Goal: Contribute content: Contribute content

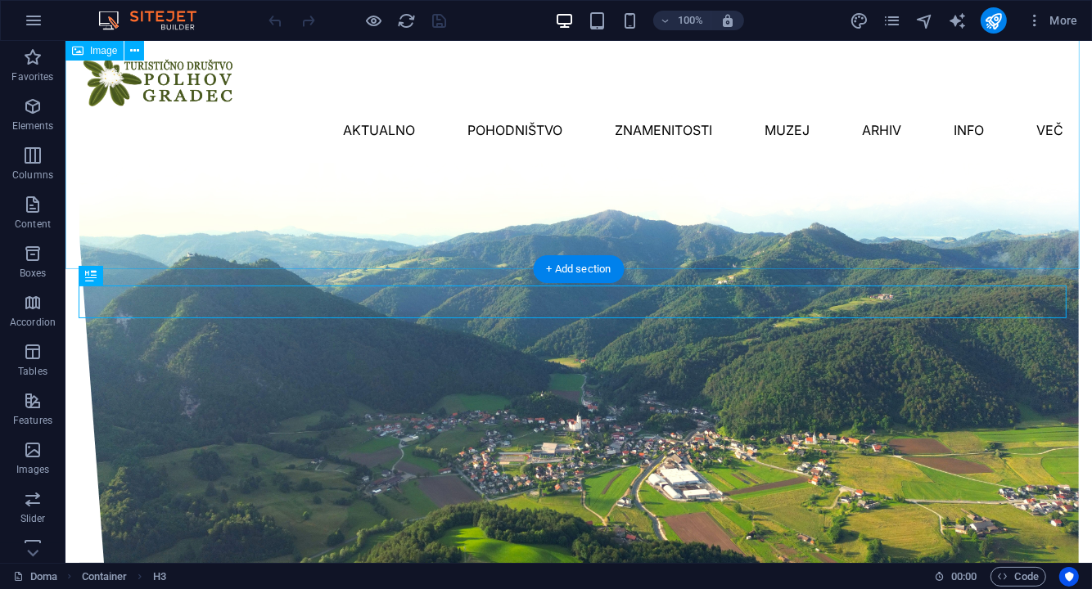
scroll to position [304, 0]
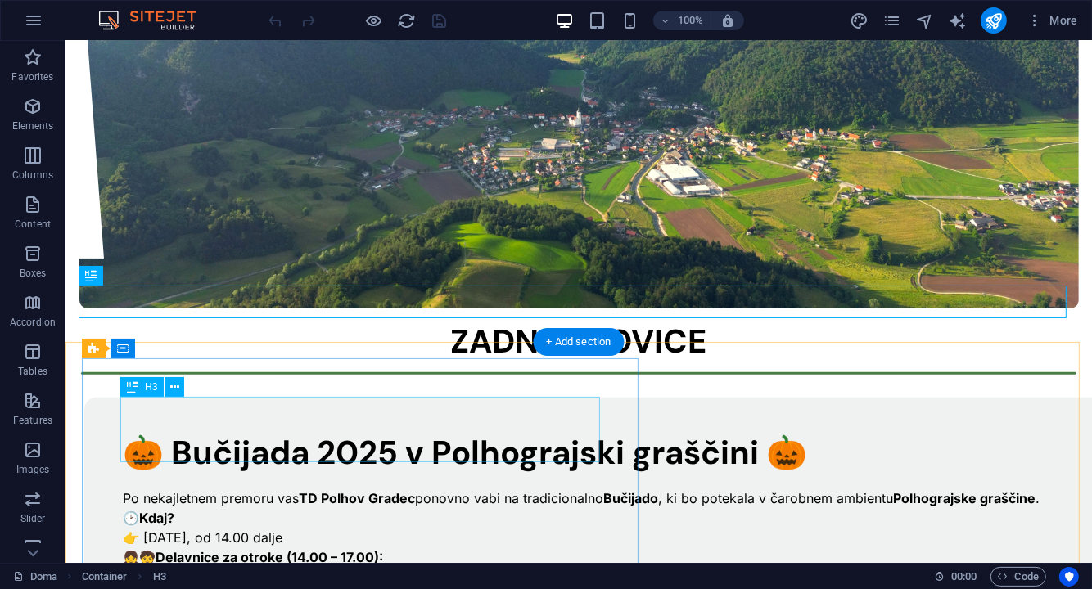
click at [353, 435] on div "🎃 Bučijada 2025 v Polhograjski graščini 🎃" at bounding box center [610, 451] width 977 height 33
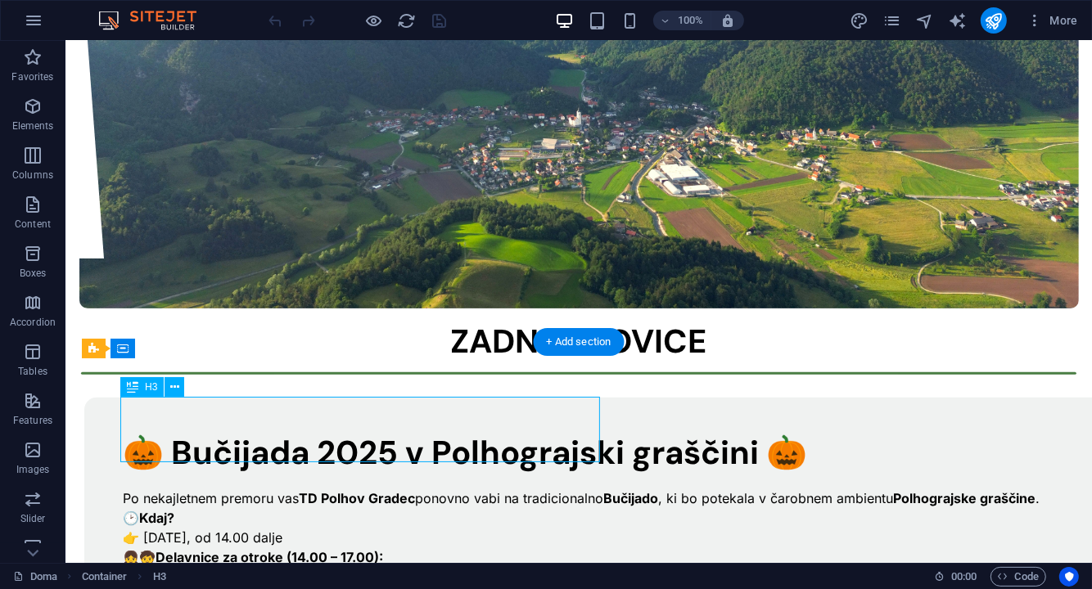
click at [353, 435] on div "🎃 Bučijada 2025 v Polhograjski graščini 🎃" at bounding box center [610, 451] width 977 height 33
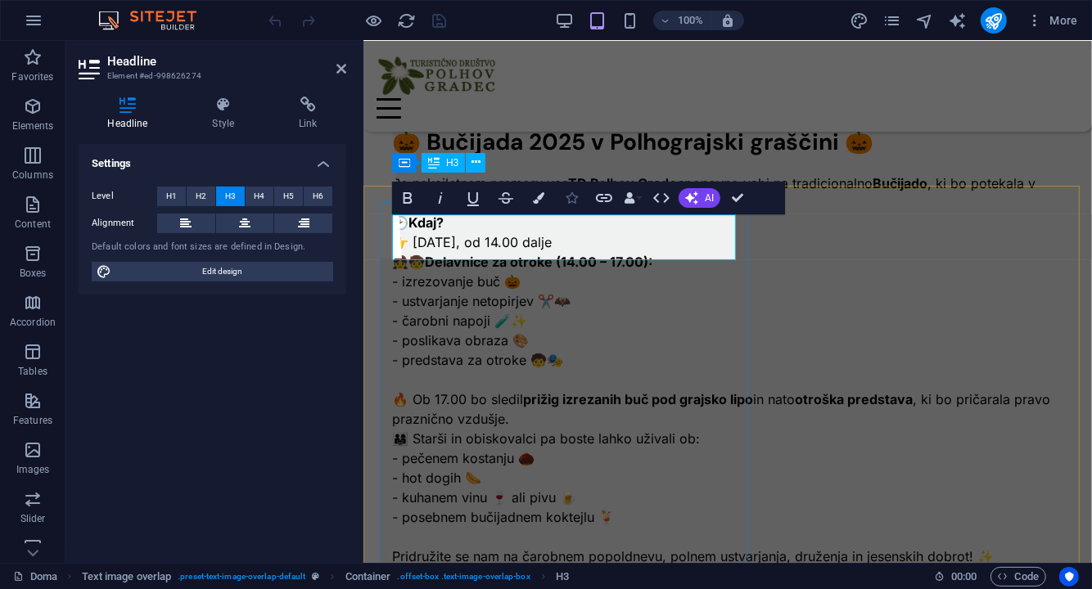
scroll to position [291, 0]
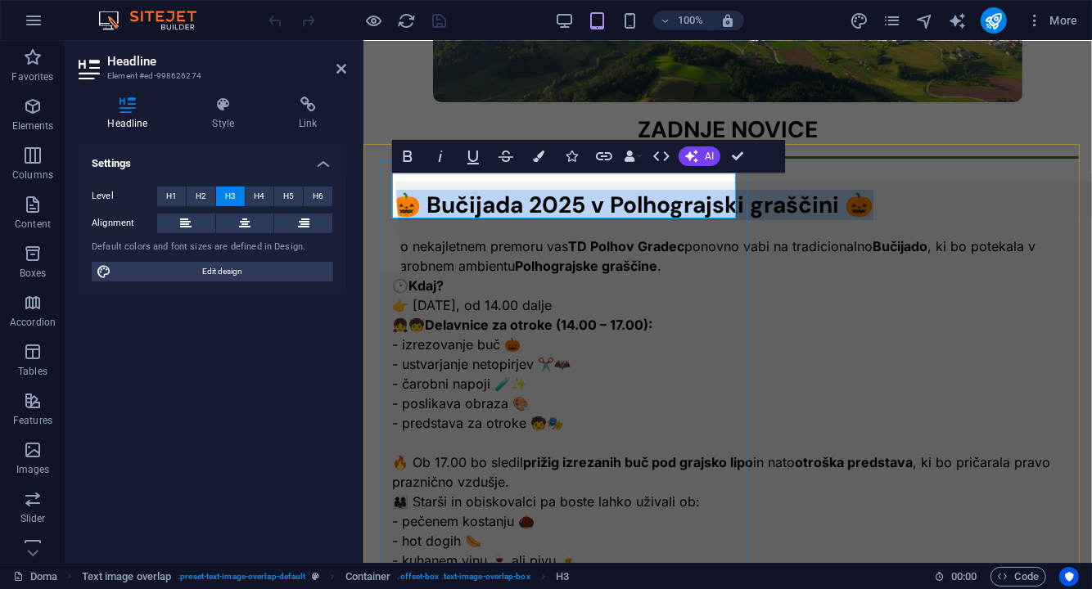
click at [552, 213] on h3 "🎃 Bučijada 2025 v Polhograjski graščini 🎃" at bounding box center [739, 204] width 697 height 23
drag, startPoint x: 617, startPoint y: 205, endPoint x: 588, endPoint y: 186, distance: 35.4
click at [588, 193] on h3 "🎃 Bučijada 2025 v Polhograjski graščini 🎃" at bounding box center [739, 204] width 697 height 23
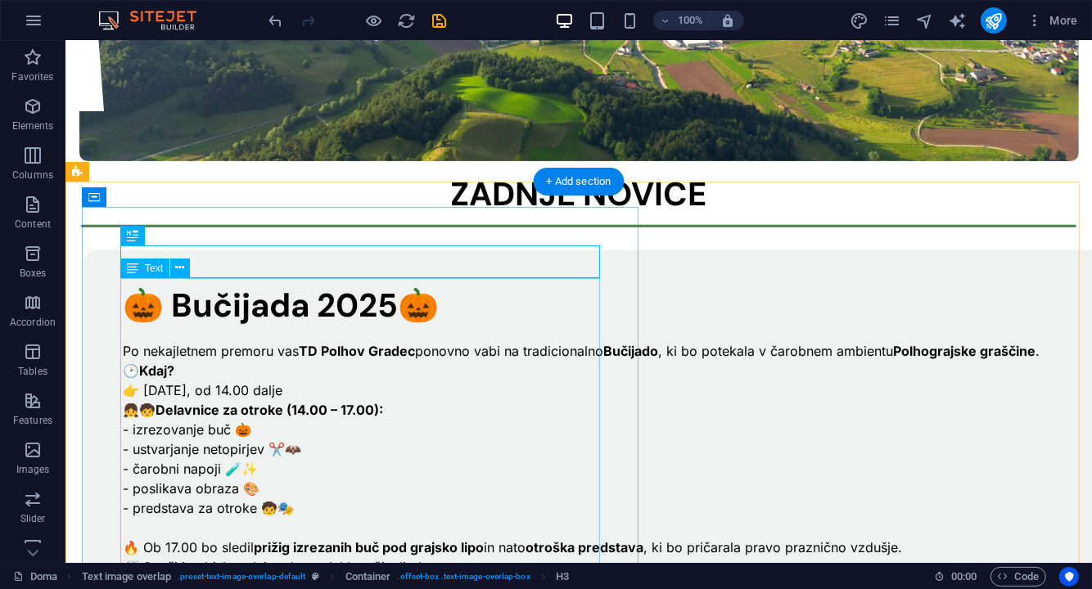
scroll to position [464, 0]
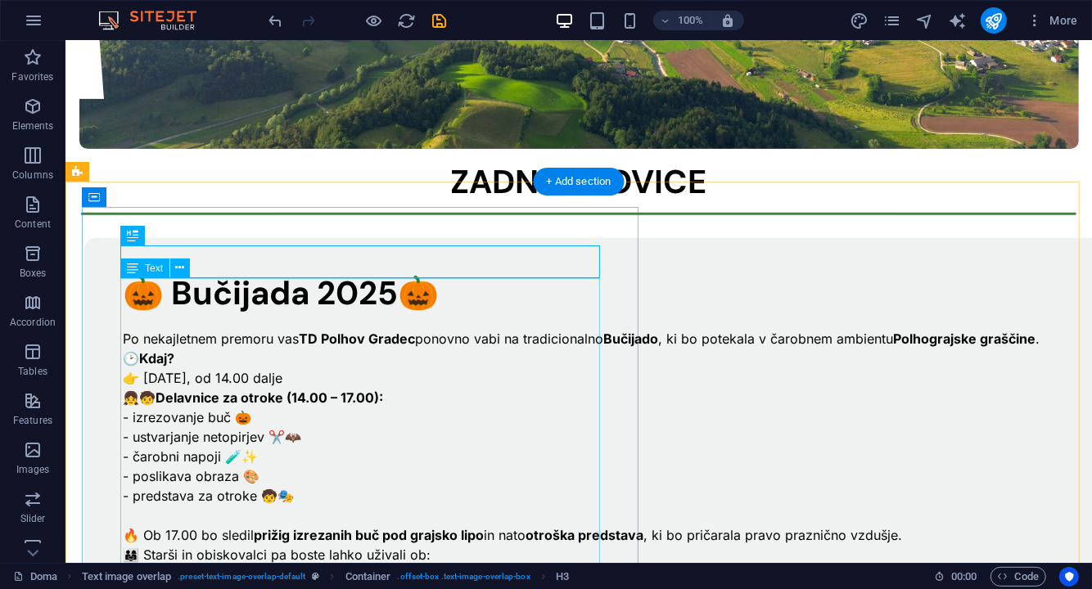
drag, startPoint x: 222, startPoint y: 309, endPoint x: 235, endPoint y: 320, distance: 16.9
click at [235, 320] on div "Po nekajletnem premoru vas TD Polhov Gradec ponovno vabi na tradicionalno Bučij…" at bounding box center [610, 495] width 977 height 373
click at [307, 385] on div "Po nekajletnem premoru vas TD Polhov Gradec ponovno vabi na tradicionalno Bučij…" at bounding box center [610, 495] width 977 height 373
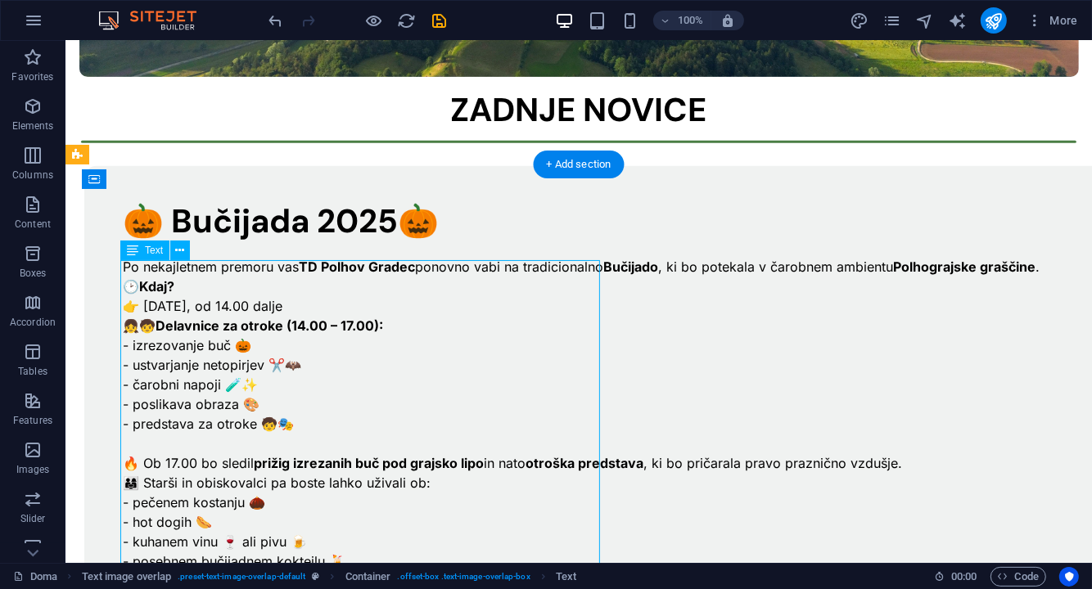
scroll to position [546, 0]
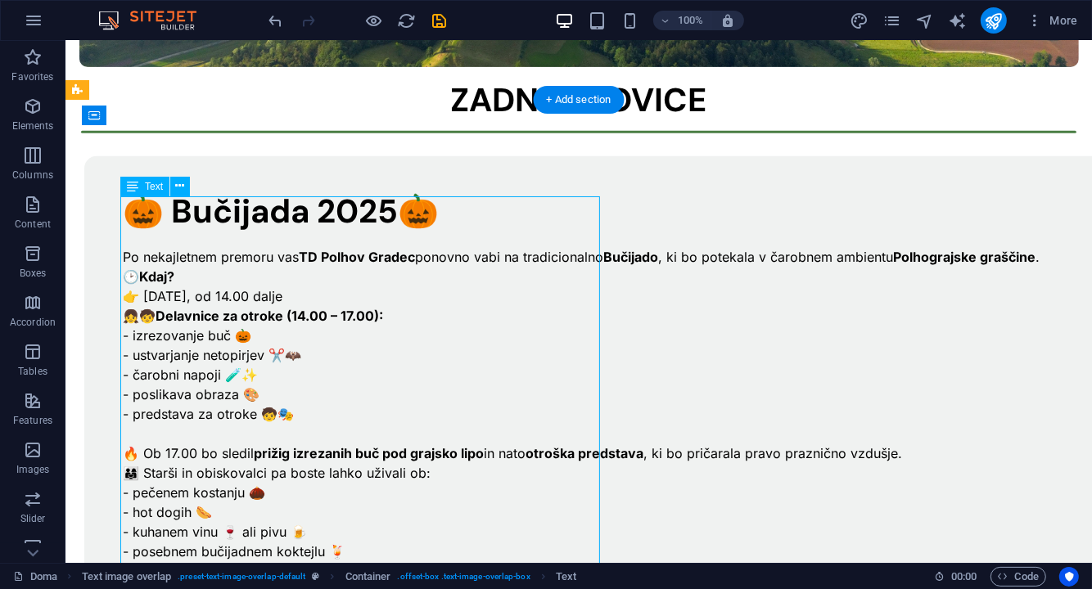
click at [192, 362] on div "Po nekajletnem premoru vas TD Polhov Gradec ponovno vabi na tradicionalno Bučij…" at bounding box center [610, 413] width 977 height 373
click at [191, 362] on div "Po nekajletnem premoru vas TD Polhov Gradec ponovno vabi na tradicionalno Bučij…" at bounding box center [610, 413] width 977 height 373
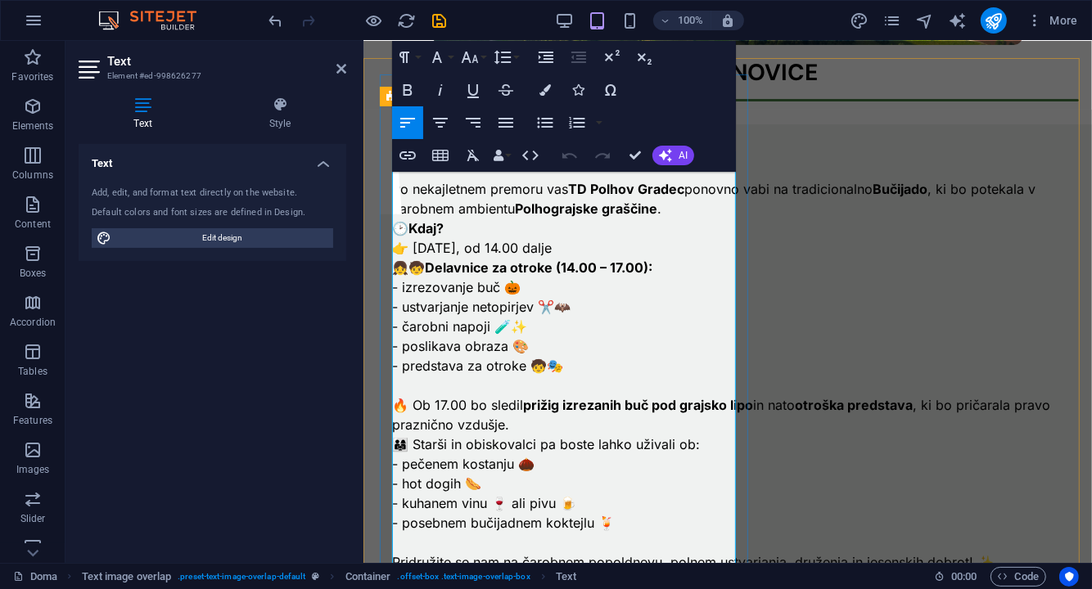
scroll to position [345, 0]
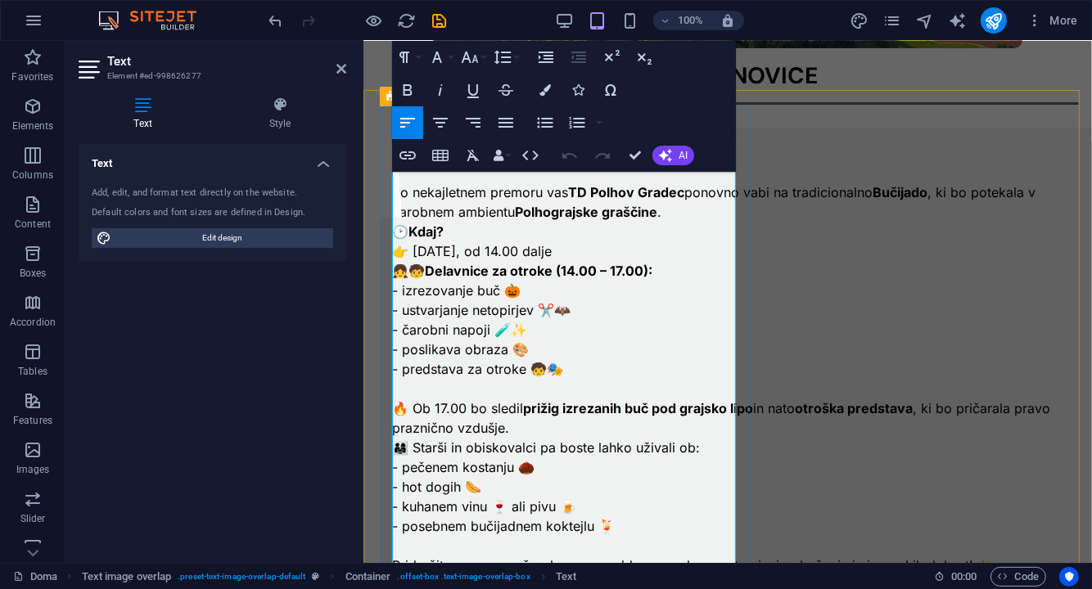
click at [484, 352] on p "- poslikava obraza 🎨" at bounding box center [739, 349] width 697 height 20
drag, startPoint x: 471, startPoint y: 305, endPoint x: 401, endPoint y: 310, distance: 70.5
click at [401, 310] on p "- ustvarjanje netopirjev ✂️🦇" at bounding box center [739, 310] width 697 height 20
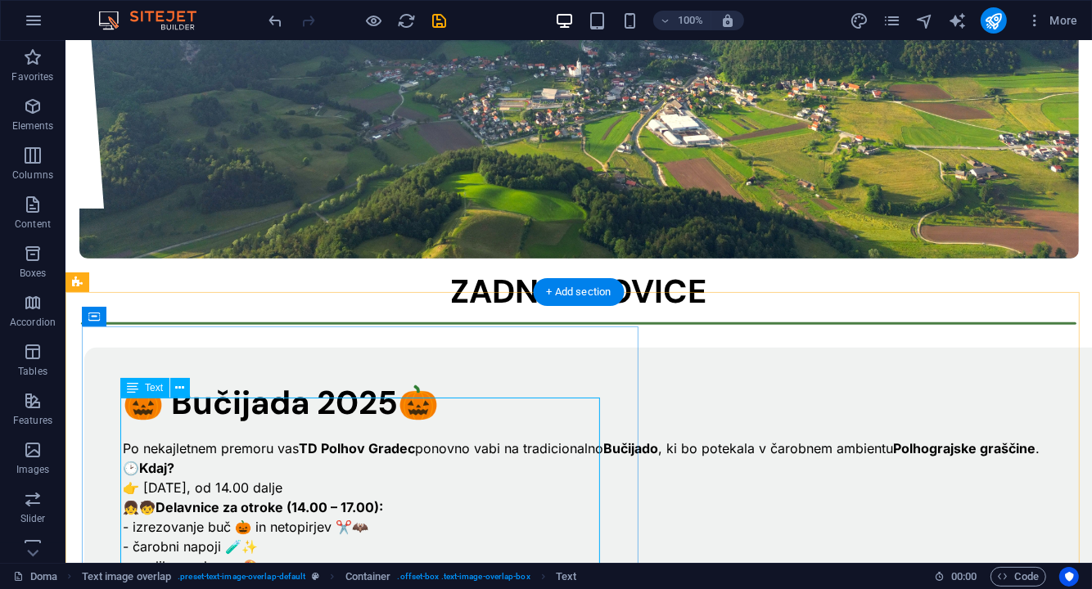
scroll to position [600, 0]
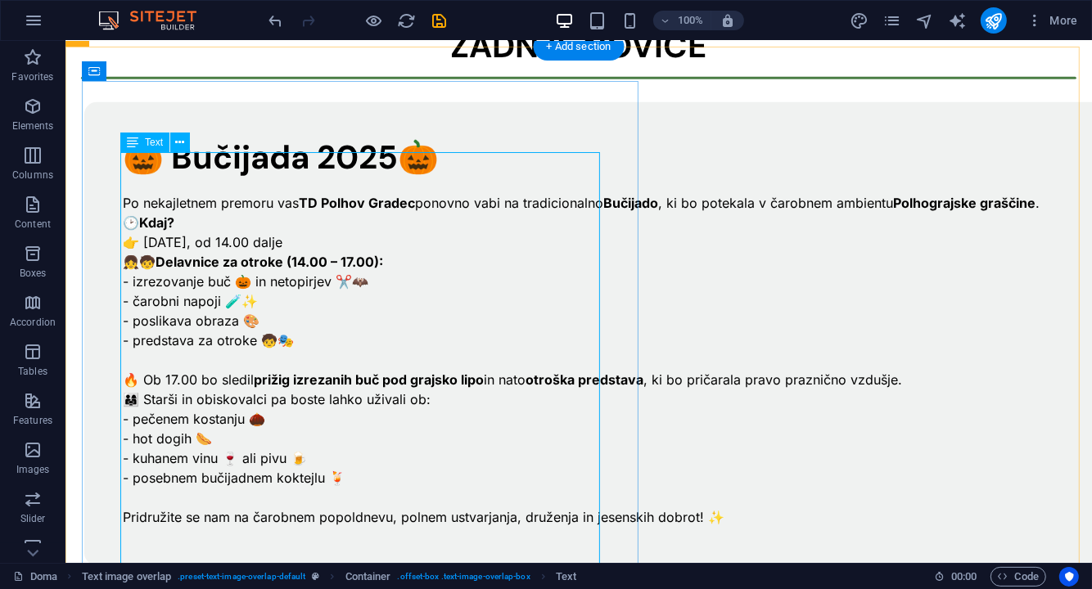
click at [514, 393] on div "Po nekajletnem premoru vas TD Polhov Gradec ponovno vabi na tradicionalno Bučij…" at bounding box center [610, 350] width 977 height 354
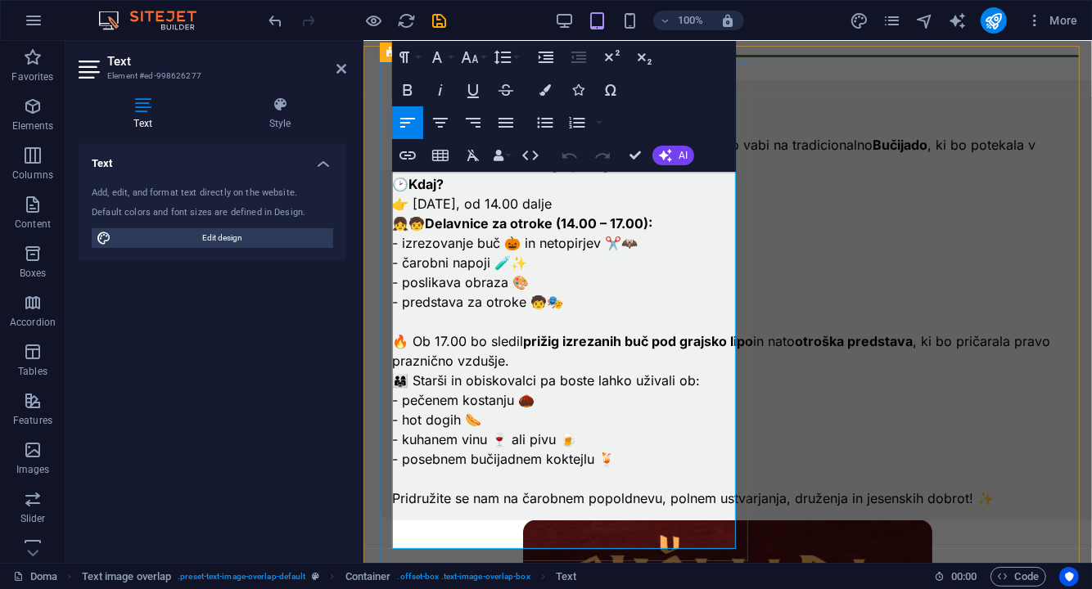
scroll to position [390, 0]
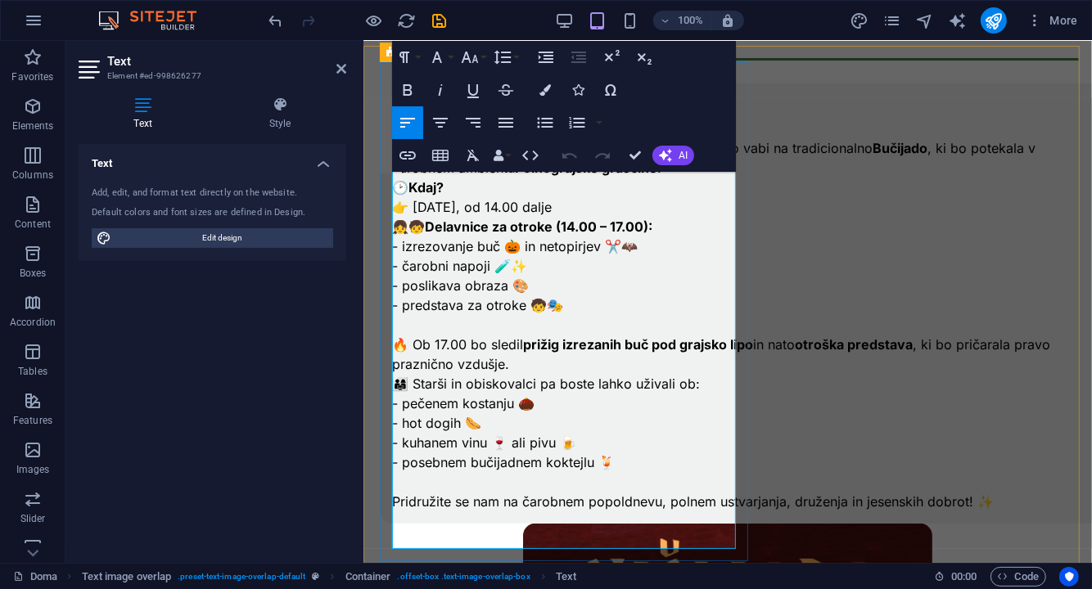
click at [623, 338] on strong "prižig izrezanih buč pod grajsko lipo" at bounding box center [637, 344] width 230 height 16
drag, startPoint x: 453, startPoint y: 362, endPoint x: 435, endPoint y: 367, distance: 19.7
click at [435, 367] on p "🔥 Ob 17.00 bo sledil prižig izrezanih buč pod grajsko lipo in nato otroška pred…" at bounding box center [739, 353] width 697 height 39
drag, startPoint x: 482, startPoint y: 363, endPoint x: 431, endPoint y: 363, distance: 50.7
click at [431, 363] on p "🔥 Ob 17.00 bo sledil prižig izrezanih buč pod grajsko lipo in otroška predstava…" at bounding box center [739, 353] width 697 height 39
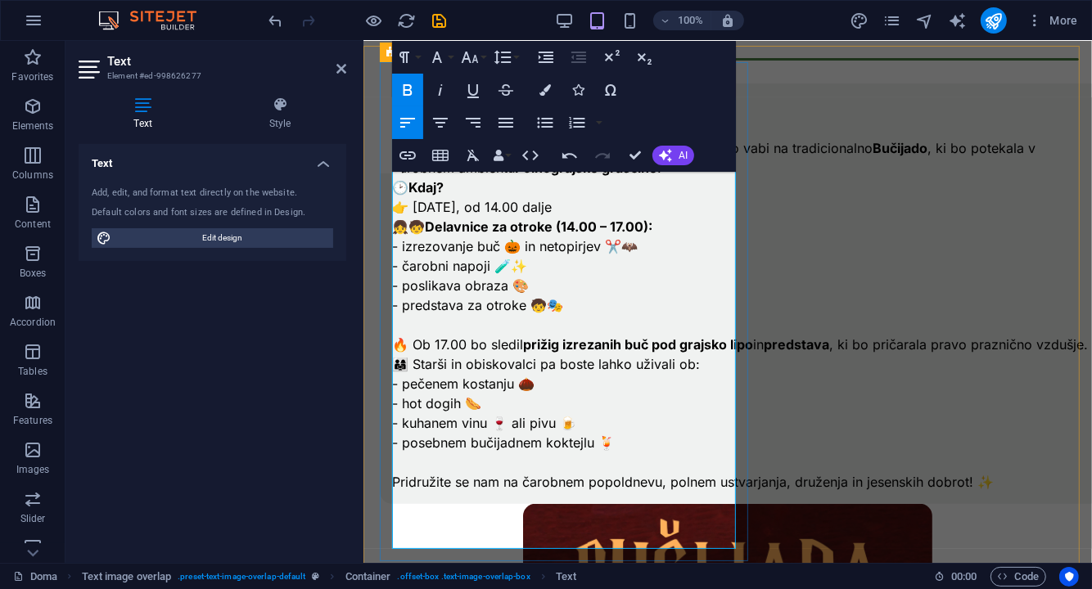
click at [763, 352] on strong "predstava" at bounding box center [795, 344] width 65 height 16
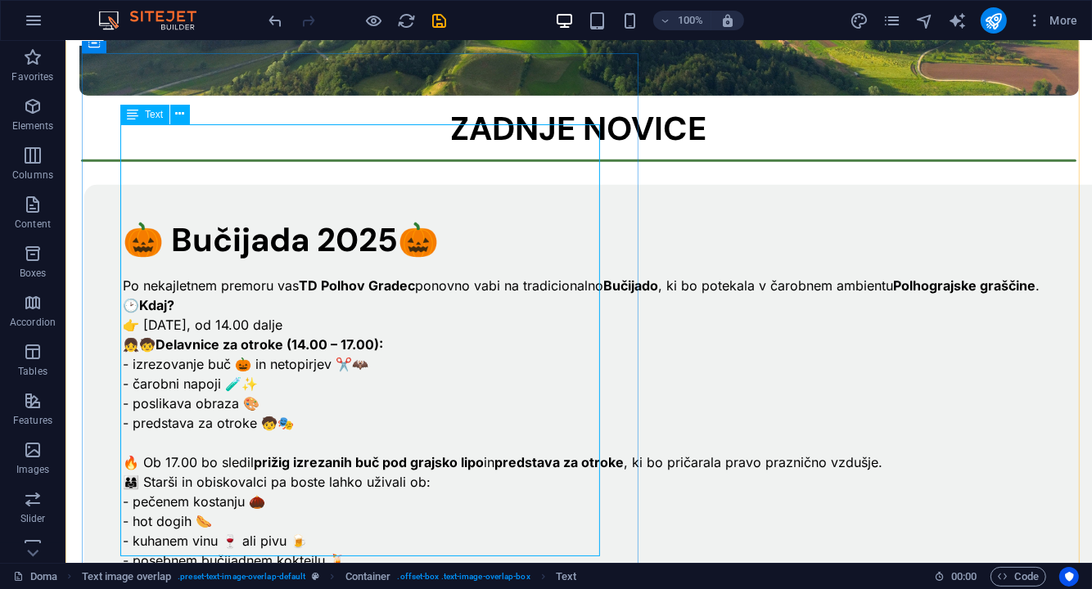
scroll to position [644, 0]
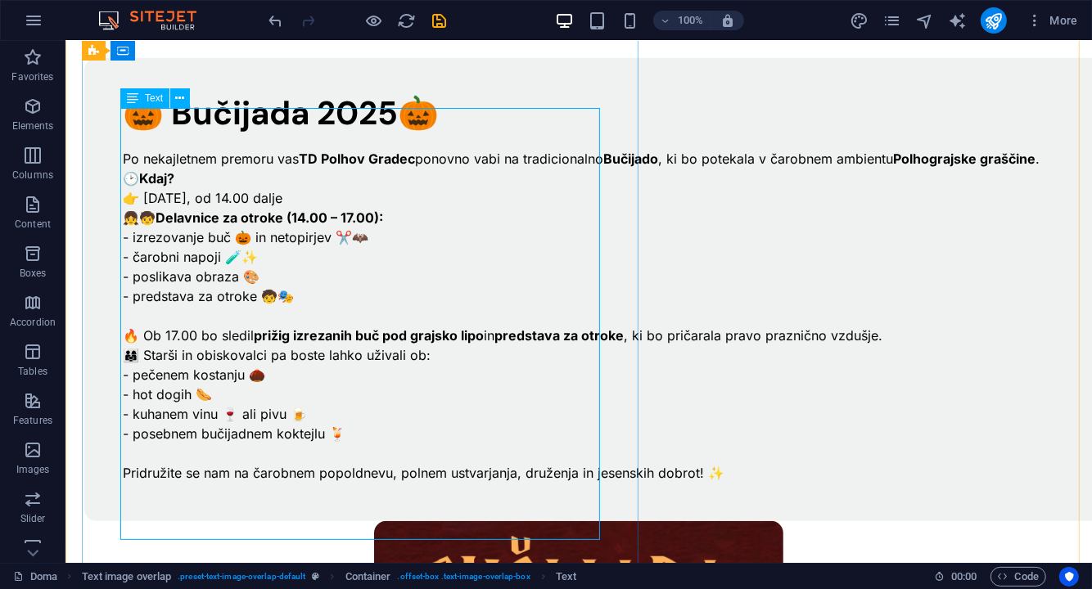
click at [234, 390] on div "Po nekajletnem premoru vas TD Polhov Gradec ponovno vabi na tradicionalno Bučij…" at bounding box center [610, 305] width 977 height 354
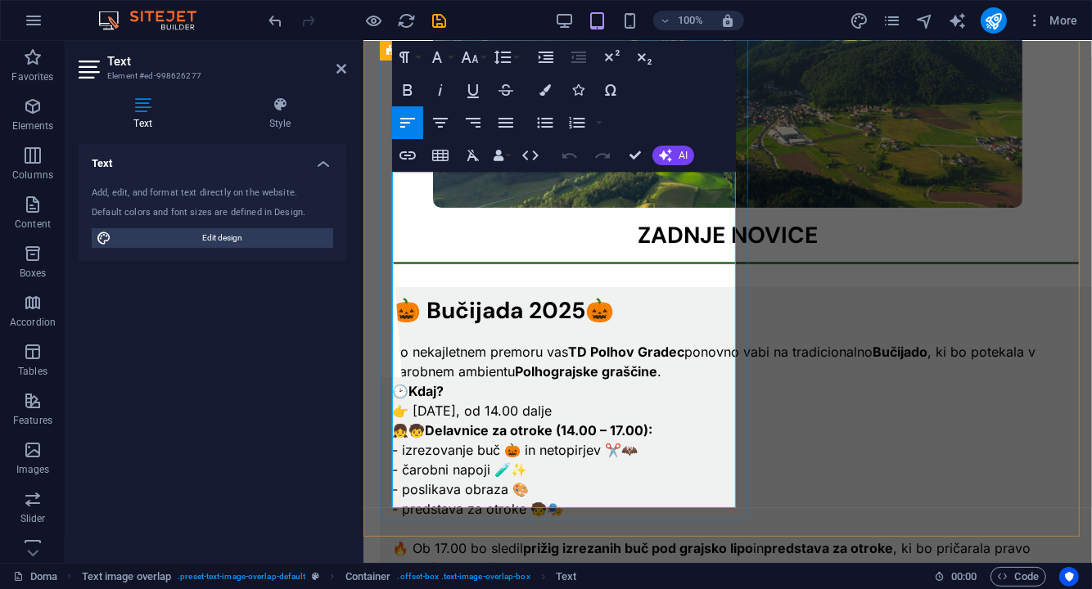
scroll to position [431, 0]
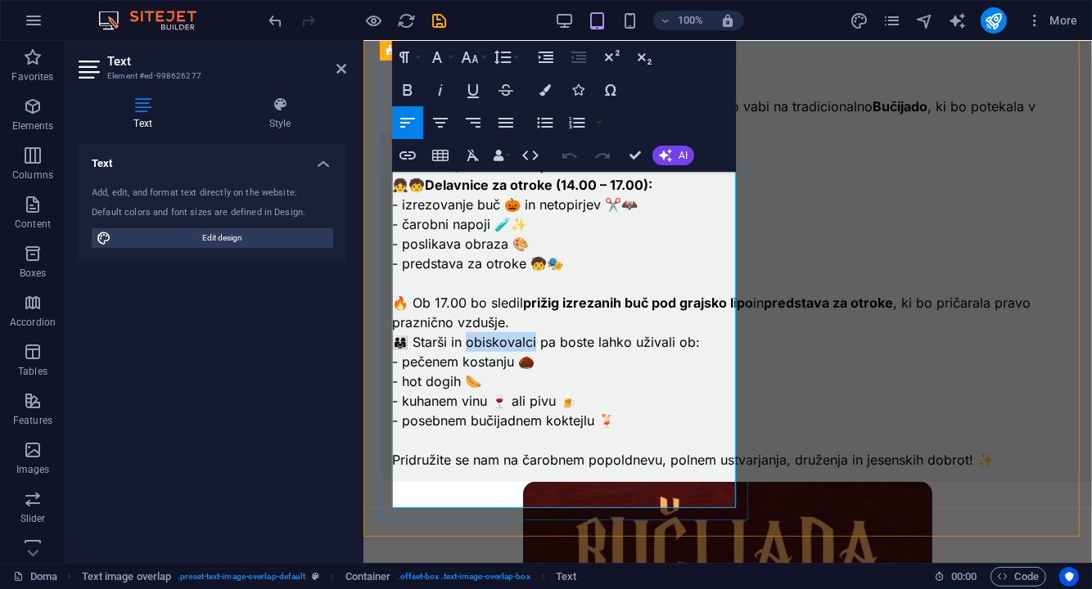
drag, startPoint x: 534, startPoint y: 358, endPoint x: 467, endPoint y: 364, distance: 67.3
click at [467, 351] on p "👨‍👩‍👧 Starši in obiskovalci pa boste lahko uživali ob:" at bounding box center [739, 341] width 697 height 20
drag, startPoint x: 531, startPoint y: 353, endPoint x: 545, endPoint y: 359, distance: 15.4
click at [532, 351] on p "👨‍👩‍👧 Starši in obiskovalci pa boste lahko uživali ob:" at bounding box center [739, 341] width 697 height 20
click at [554, 351] on p "👨‍👩‍👧 Starši in obiskovalci pa boste lahko uživali ob:" at bounding box center [739, 341] width 697 height 20
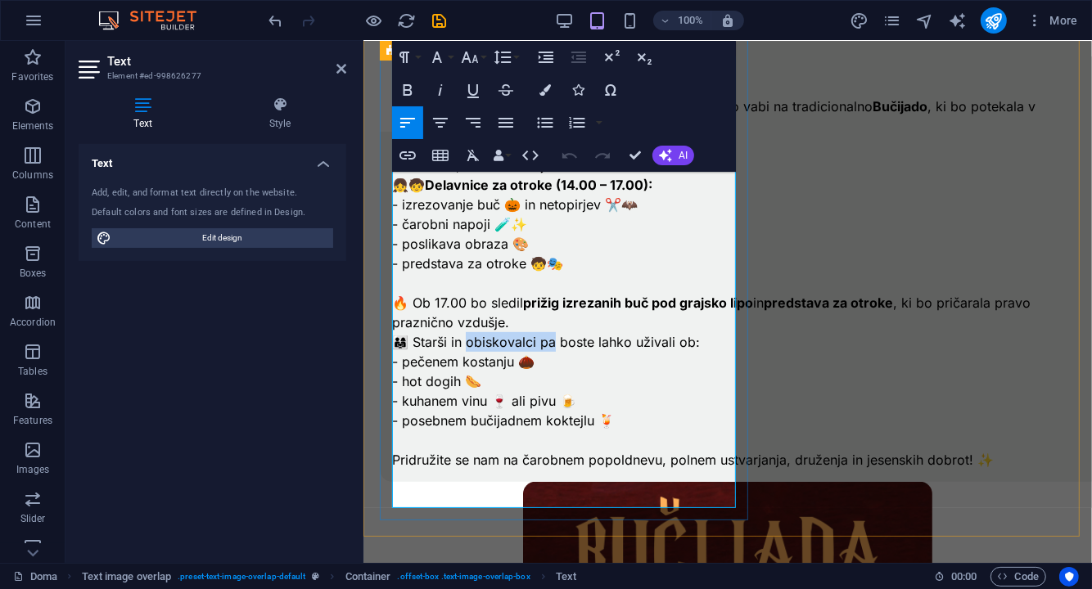
drag, startPoint x: 552, startPoint y: 361, endPoint x: 464, endPoint y: 366, distance: 88.5
click at [464, 351] on p "👨‍👩‍👧 Starši in obiskovalci pa boste lahko uživali ob:" at bounding box center [739, 341] width 697 height 20
click at [606, 371] on p "- pečenem kostanju 🌰" at bounding box center [739, 361] width 697 height 20
click at [512, 410] on p "- kuhanem vinu 🍷 ali pivu 🍺" at bounding box center [739, 400] width 697 height 20
click at [627, 410] on p "- kuhanem vinu 🍷 , čaju ali pivu 🍺" at bounding box center [739, 400] width 697 height 20
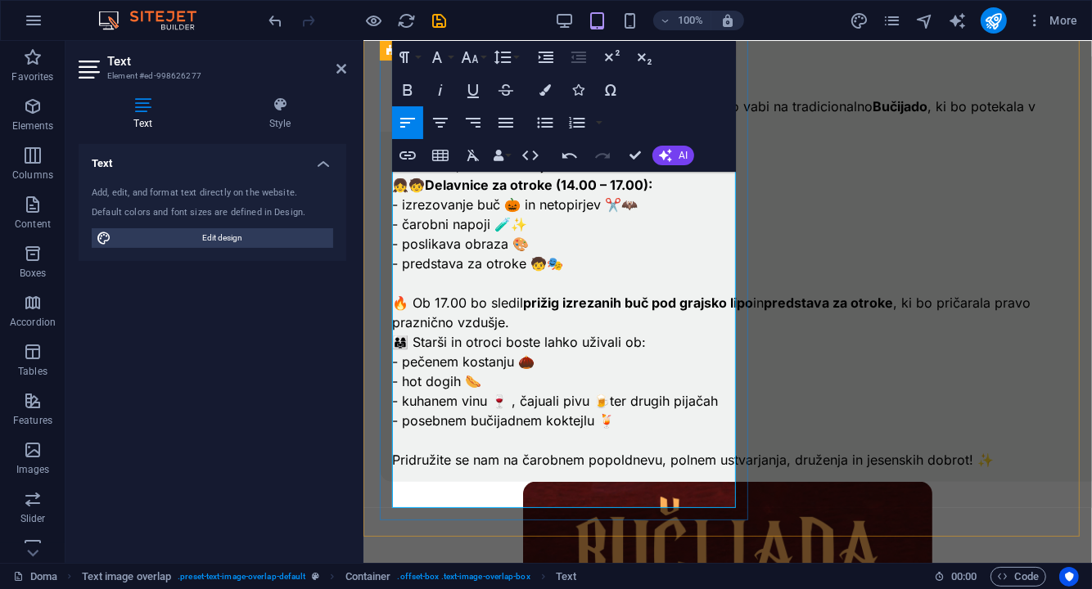
click at [614, 430] on p "- posebnem bučijadnem koktejlu 🍹" at bounding box center [739, 420] width 697 height 20
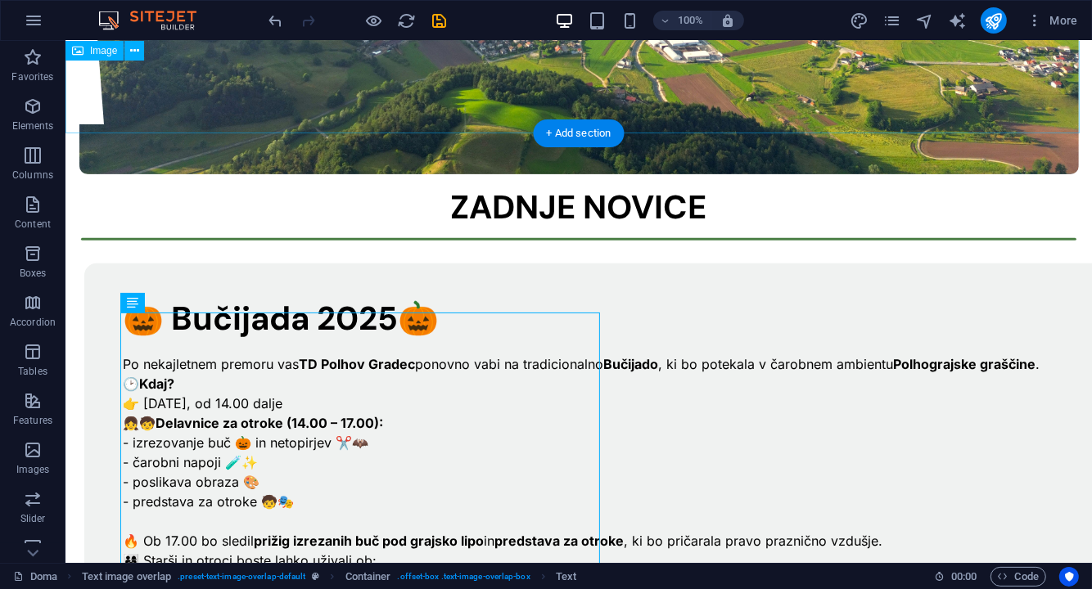
scroll to position [439, 0]
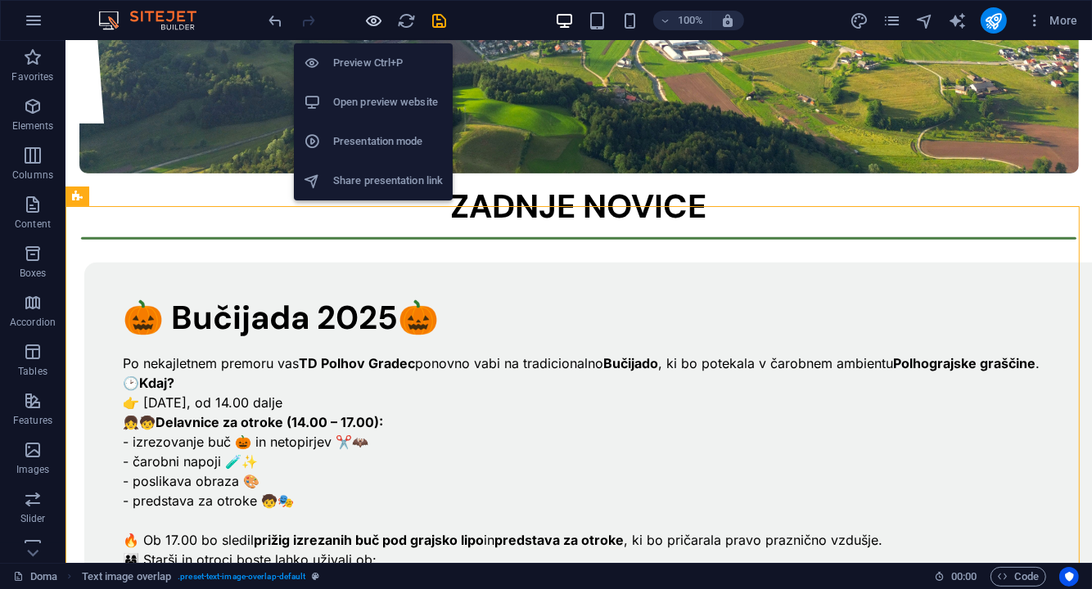
click at [372, 16] on icon "button" at bounding box center [374, 20] width 19 height 19
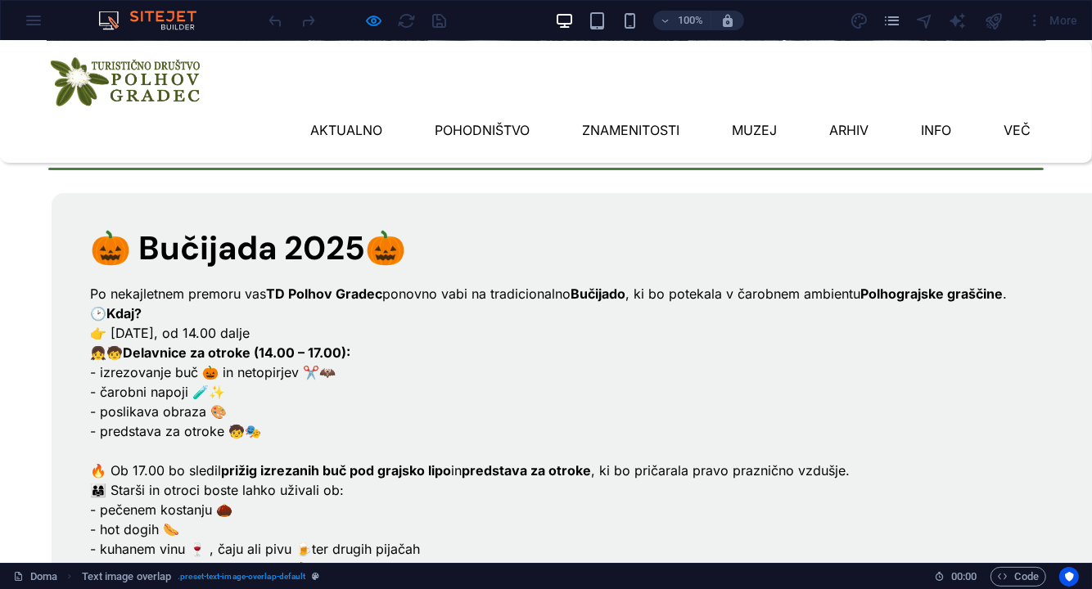
scroll to position [0, 0]
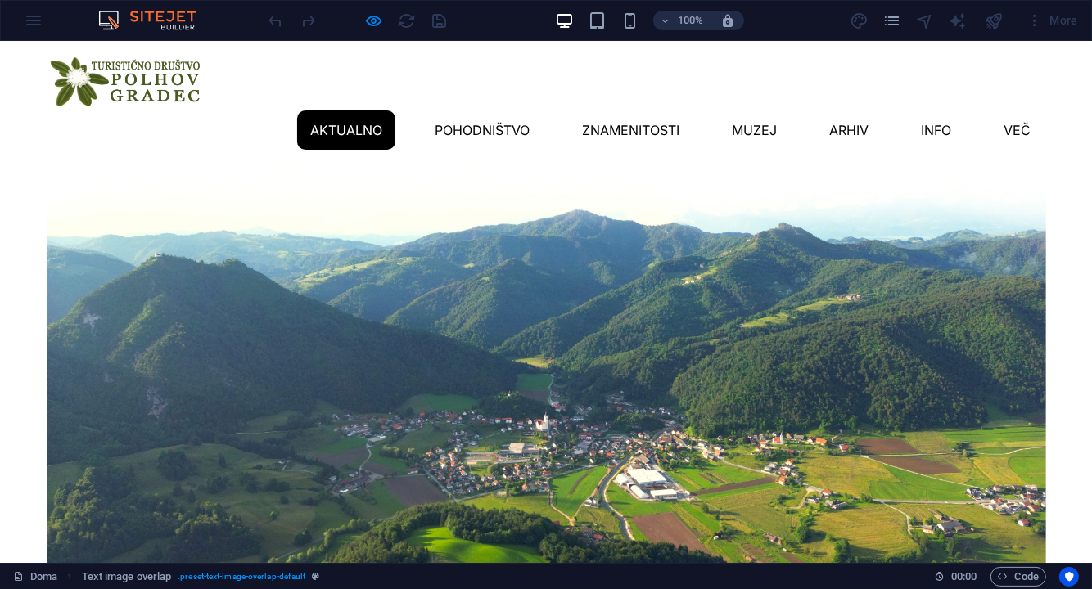
click at [297, 110] on link "Aktualno" at bounding box center [346, 129] width 98 height 39
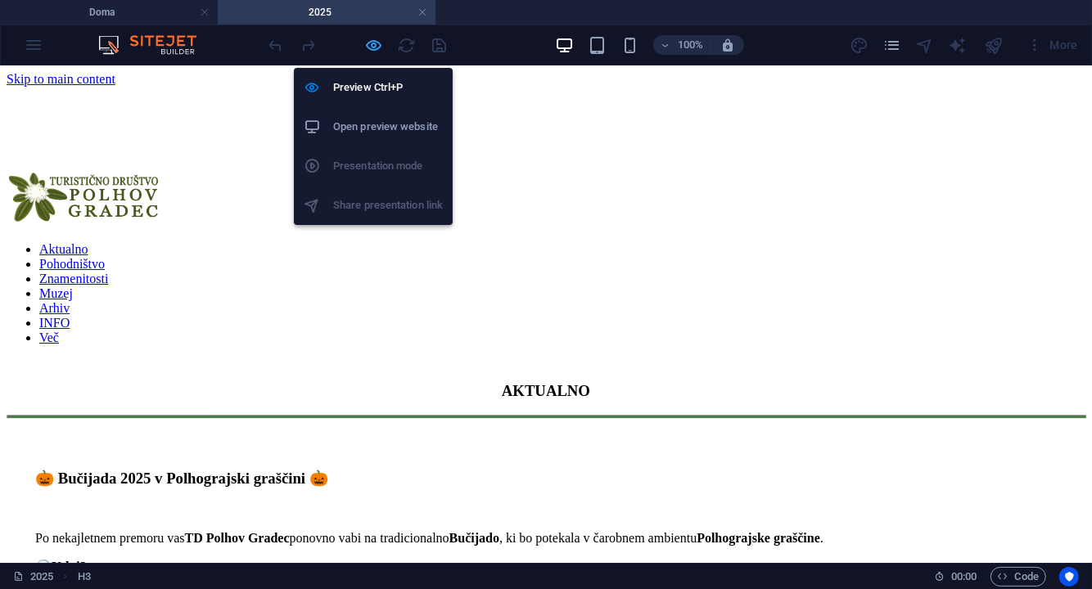
click at [378, 45] on icon "button" at bounding box center [374, 45] width 19 height 19
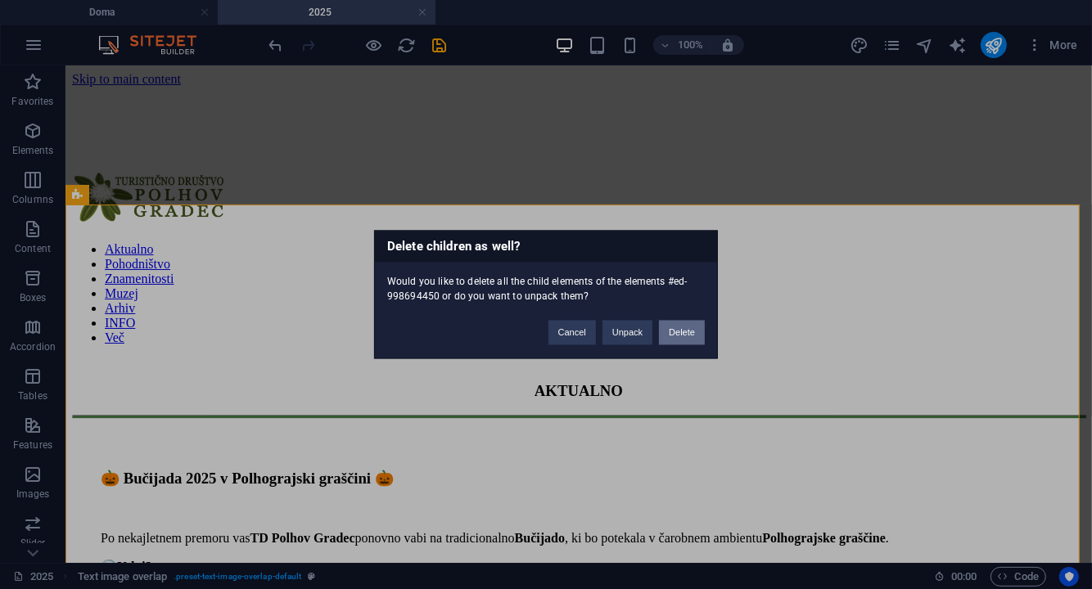
click at [698, 322] on button "Delete" at bounding box center [682, 333] width 46 height 25
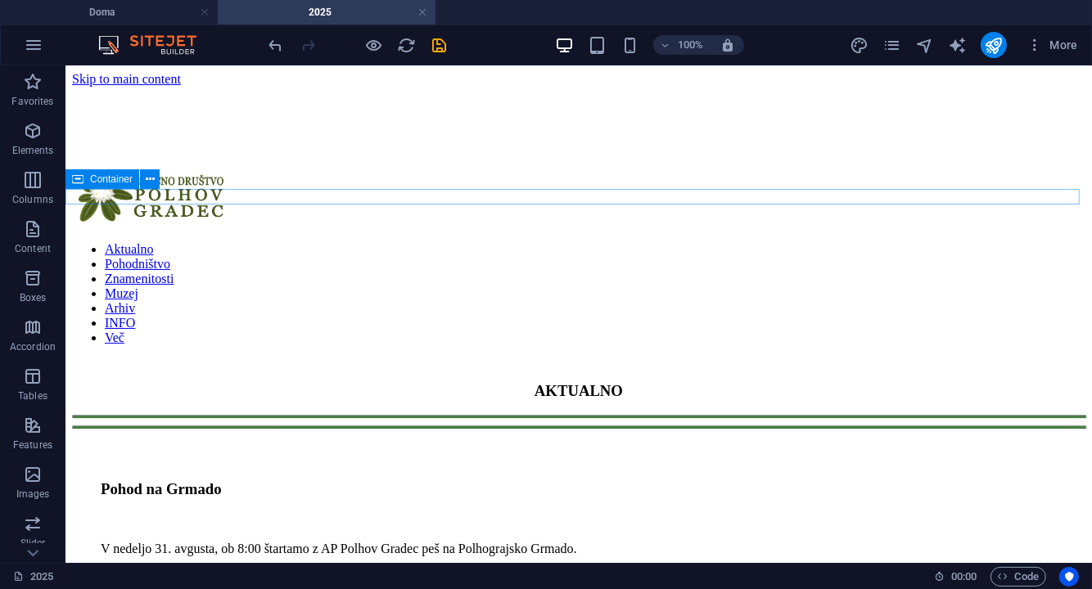
click at [71, 414] on div at bounding box center [577, 416] width 1013 height 4
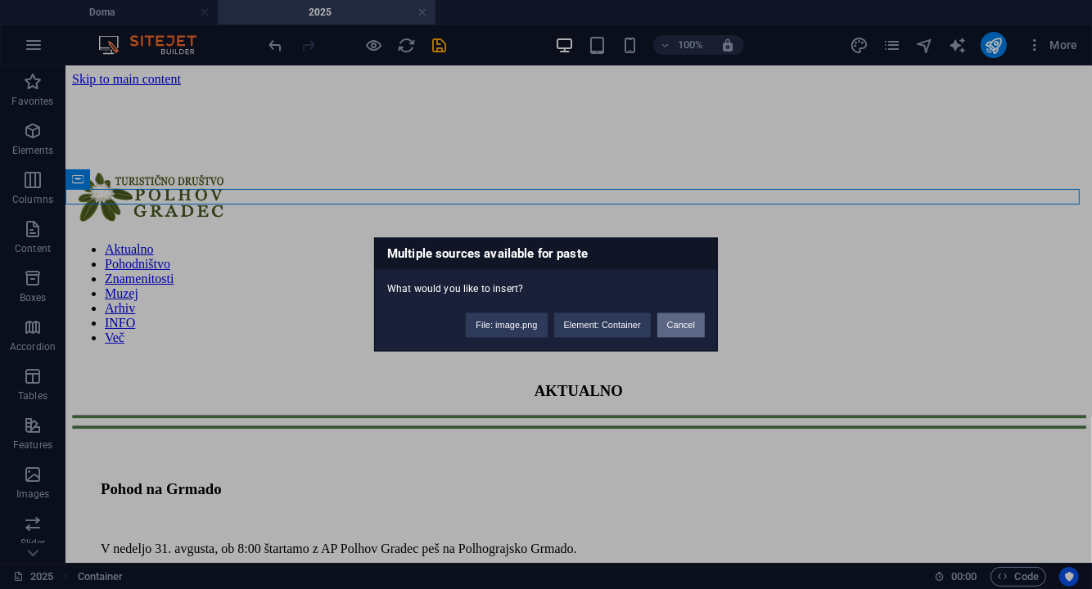
click at [689, 326] on button "Cancel" at bounding box center [680, 325] width 47 height 25
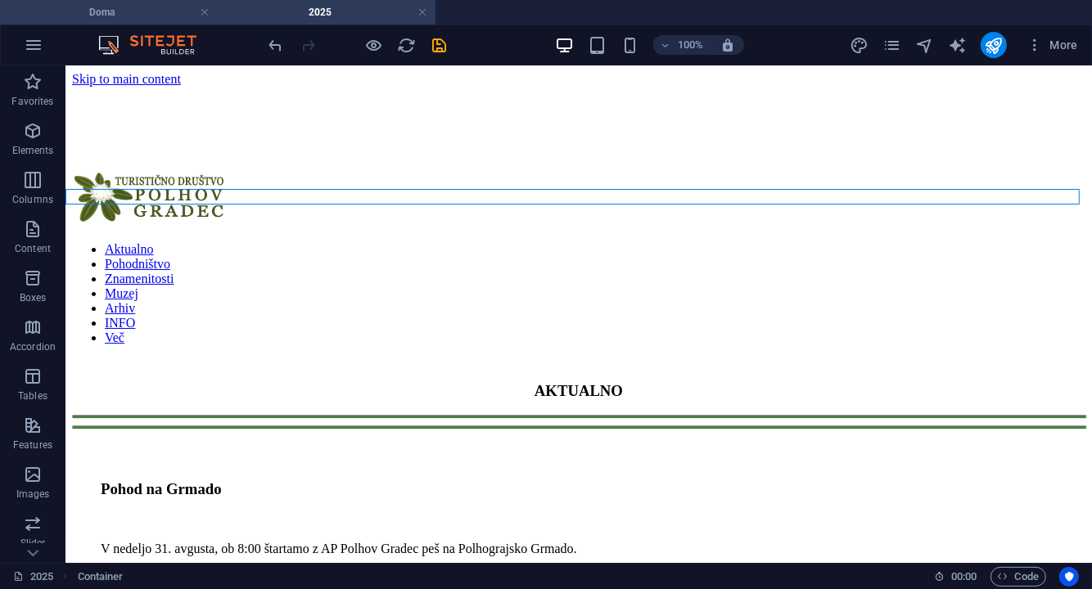
click at [157, 14] on h4 "Doma" at bounding box center [109, 12] width 218 height 18
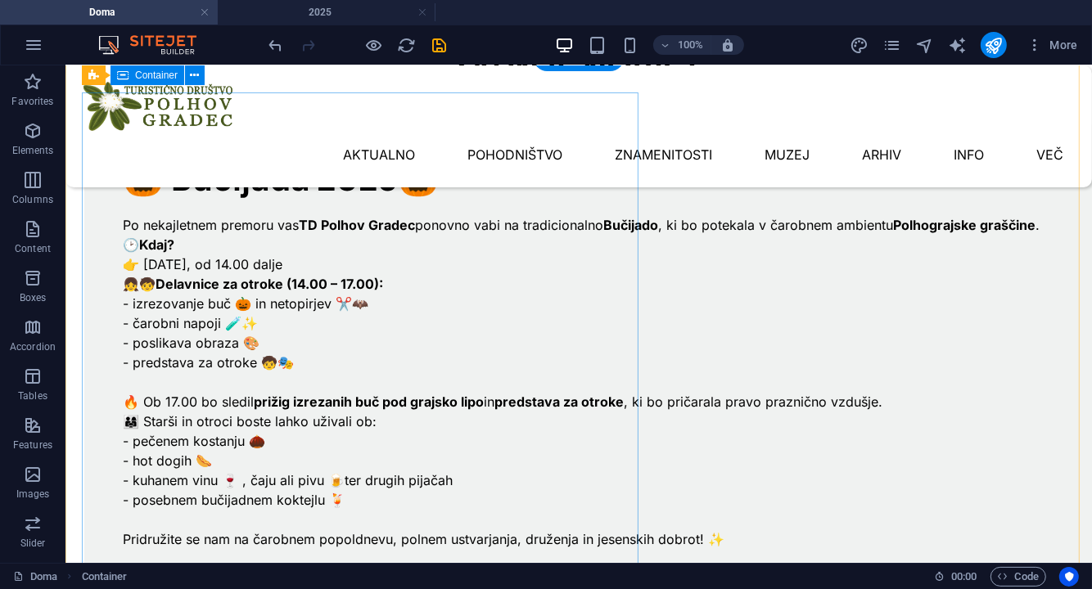
scroll to position [458, 0]
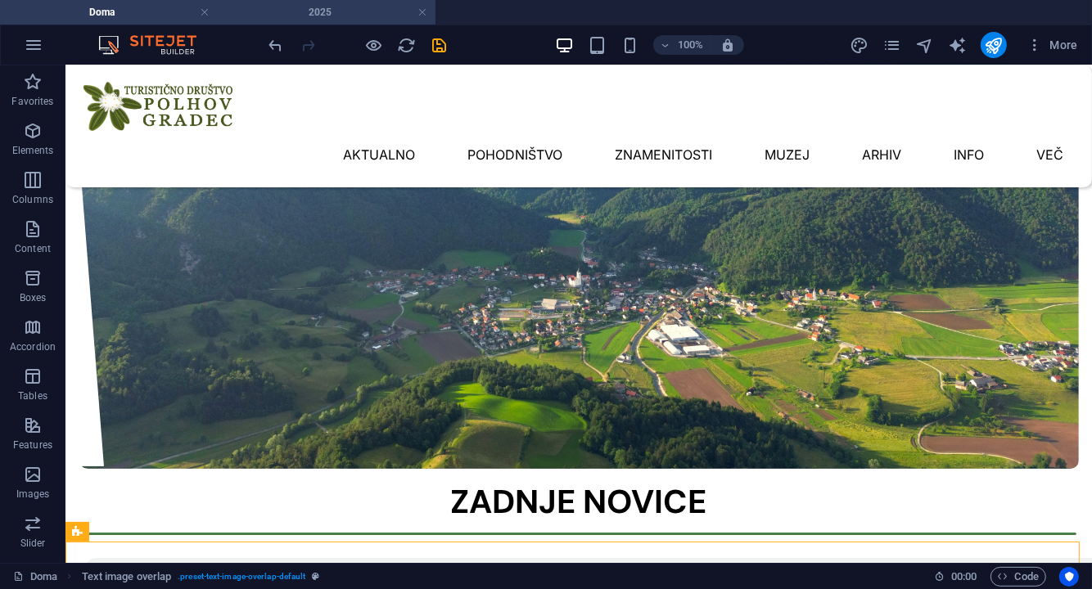
scroll to position [49, 0]
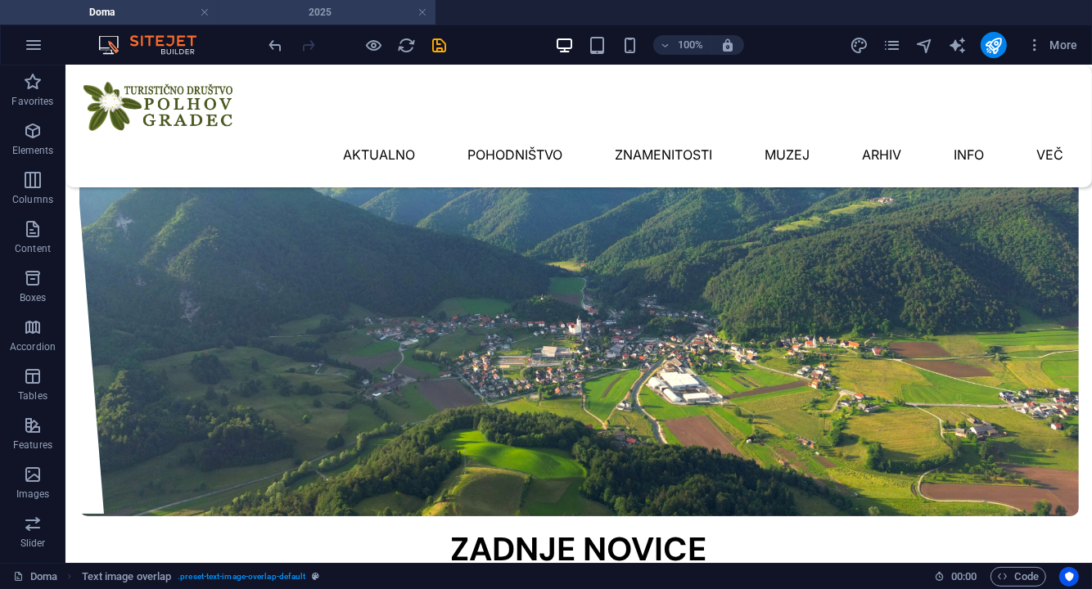
click at [331, 11] on h4 "2025" at bounding box center [327, 12] width 218 height 18
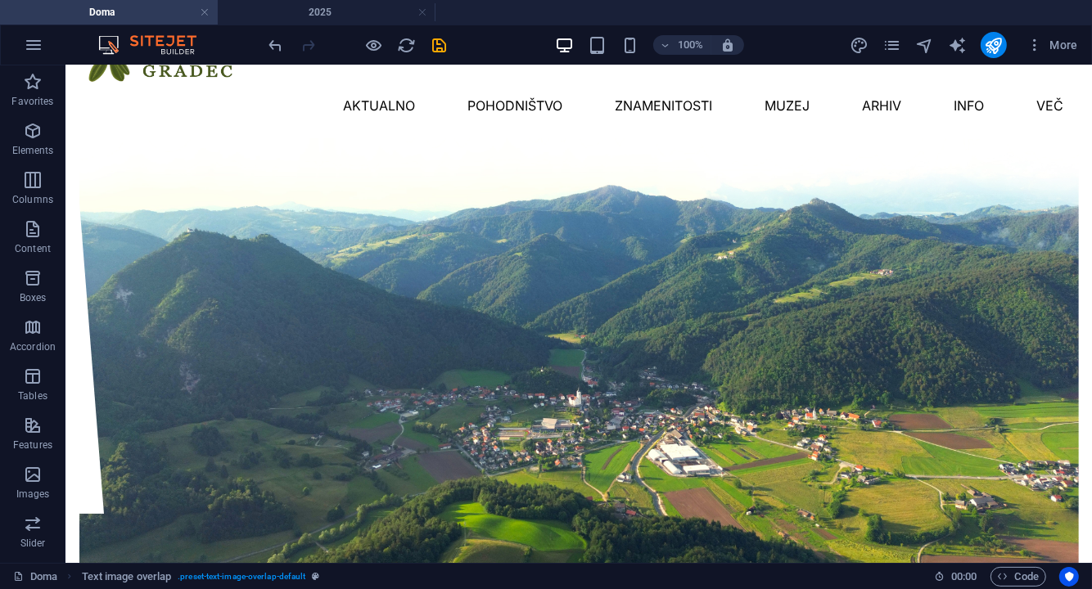
scroll to position [0, 0]
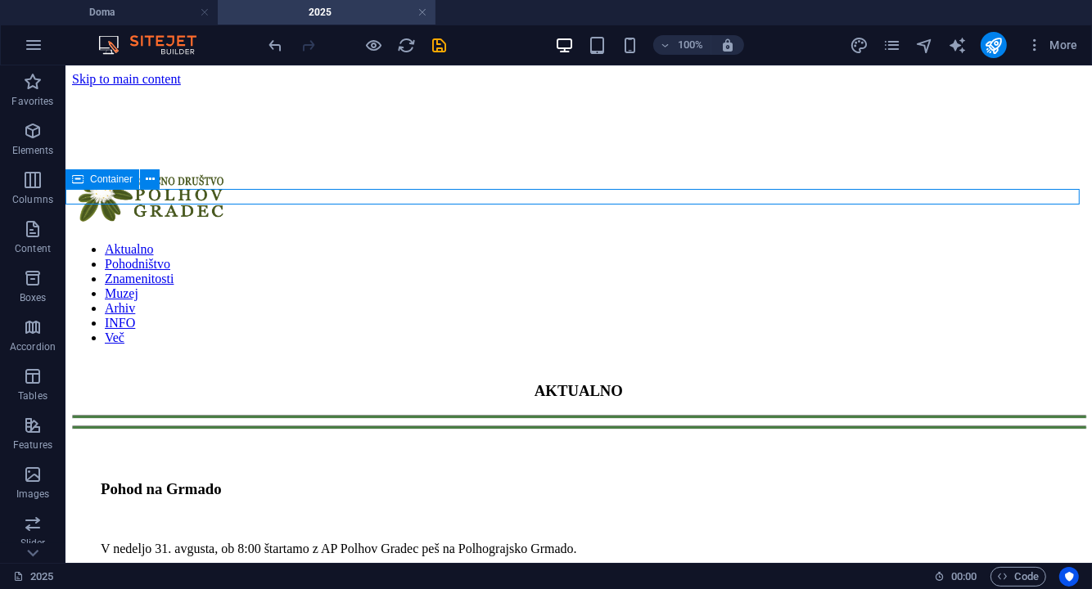
click at [71, 414] on div at bounding box center [577, 416] width 1013 height 4
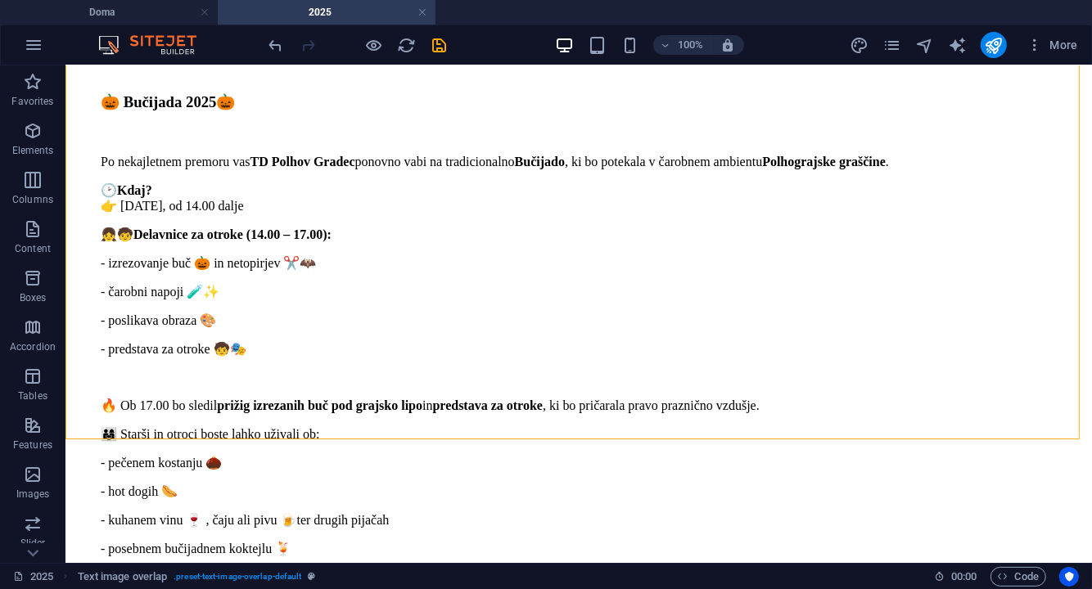
scroll to position [232, 0]
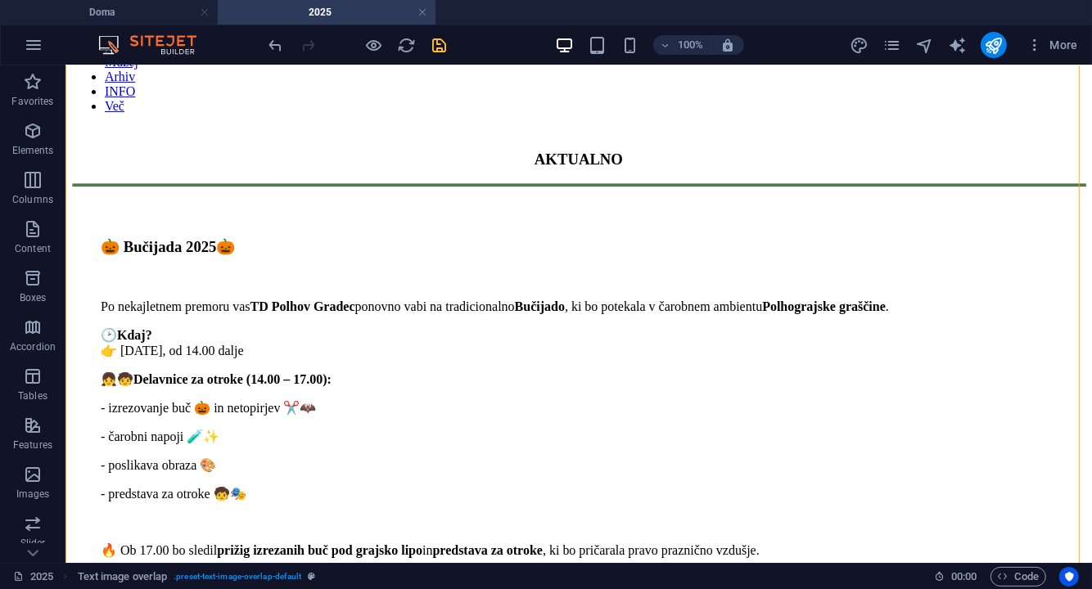
click at [439, 46] on icon "save" at bounding box center [439, 45] width 19 height 19
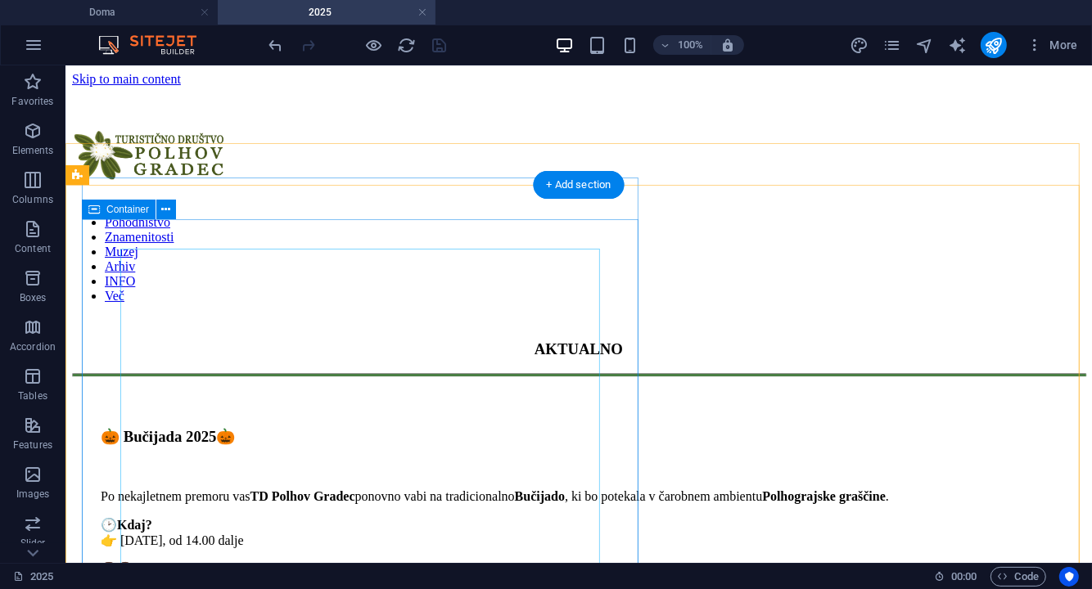
scroll to position [0, 0]
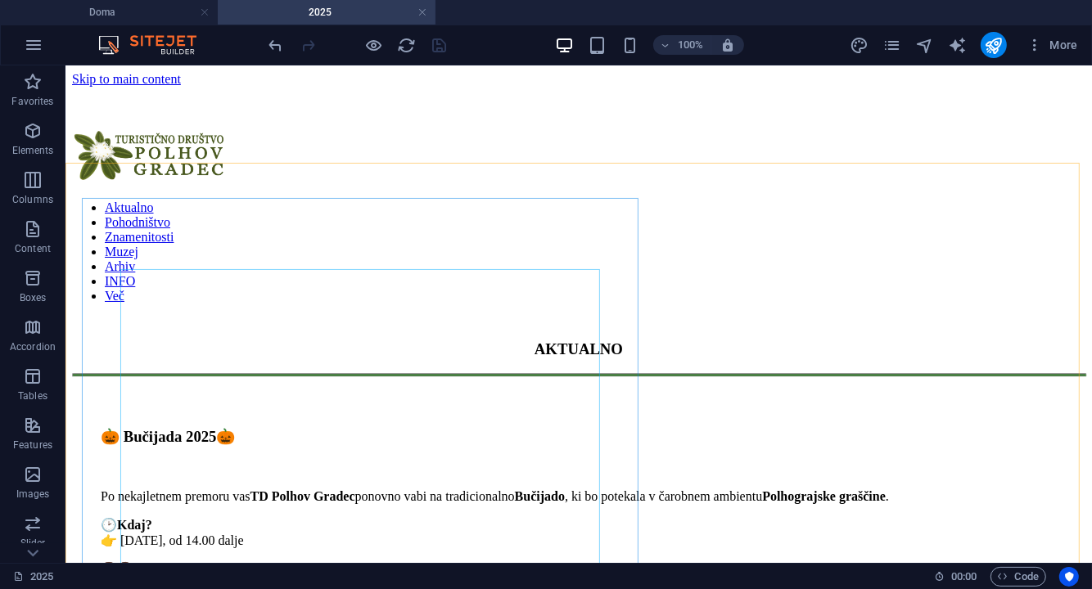
click at [425, 12] on link at bounding box center [422, 13] width 10 height 16
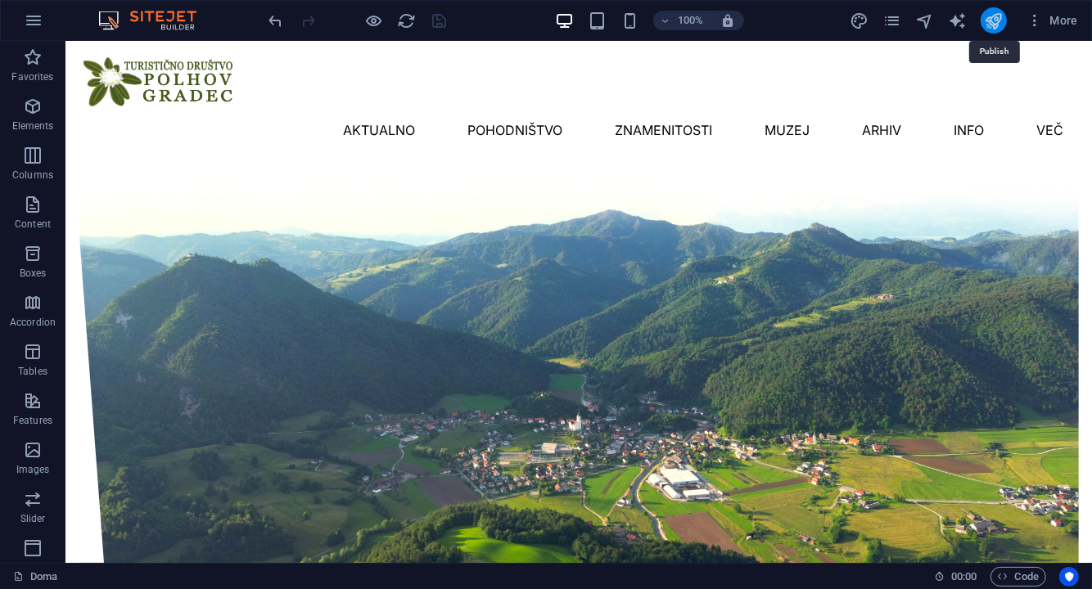
click at [998, 22] on icon "publish" at bounding box center [993, 20] width 19 height 19
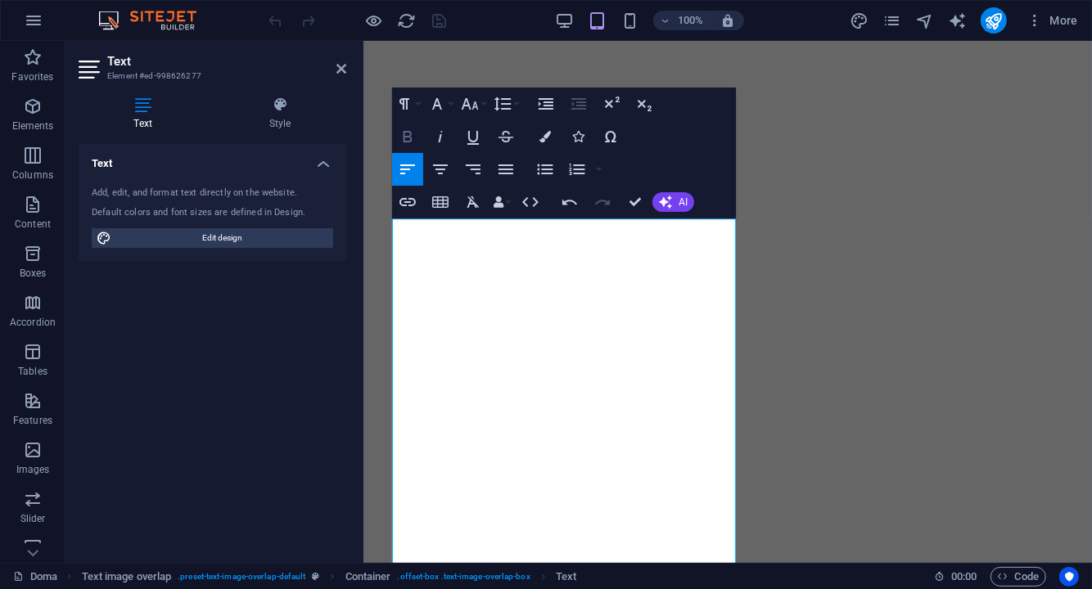
click at [409, 136] on icon "button" at bounding box center [407, 136] width 9 height 11
click at [439, 99] on icon "button" at bounding box center [437, 104] width 20 height 20
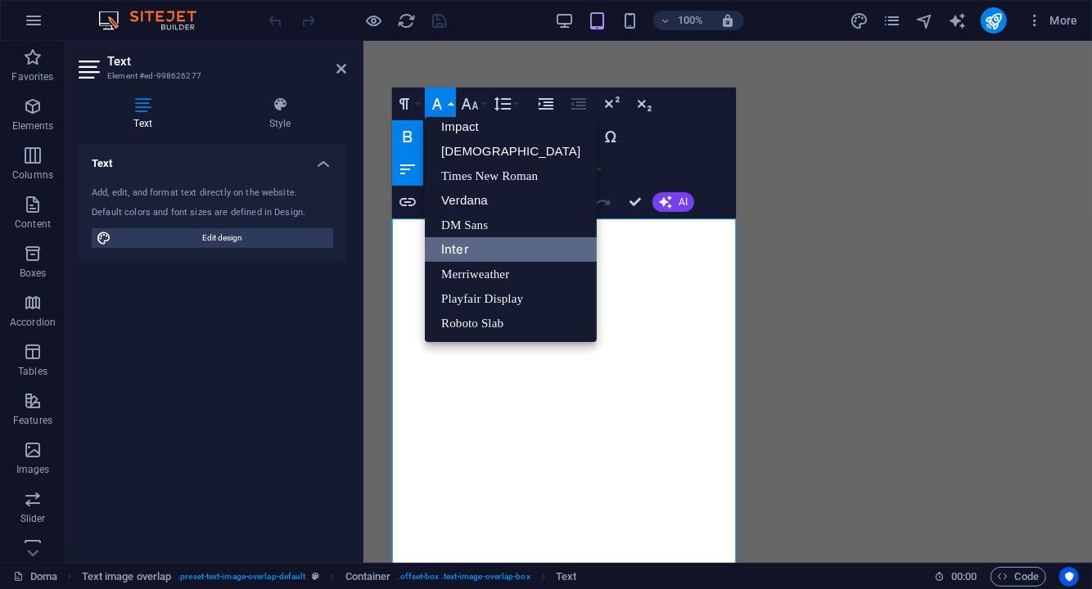
scroll to position [58, 0]
click at [469, 104] on icon "button" at bounding box center [470, 103] width 17 height 11
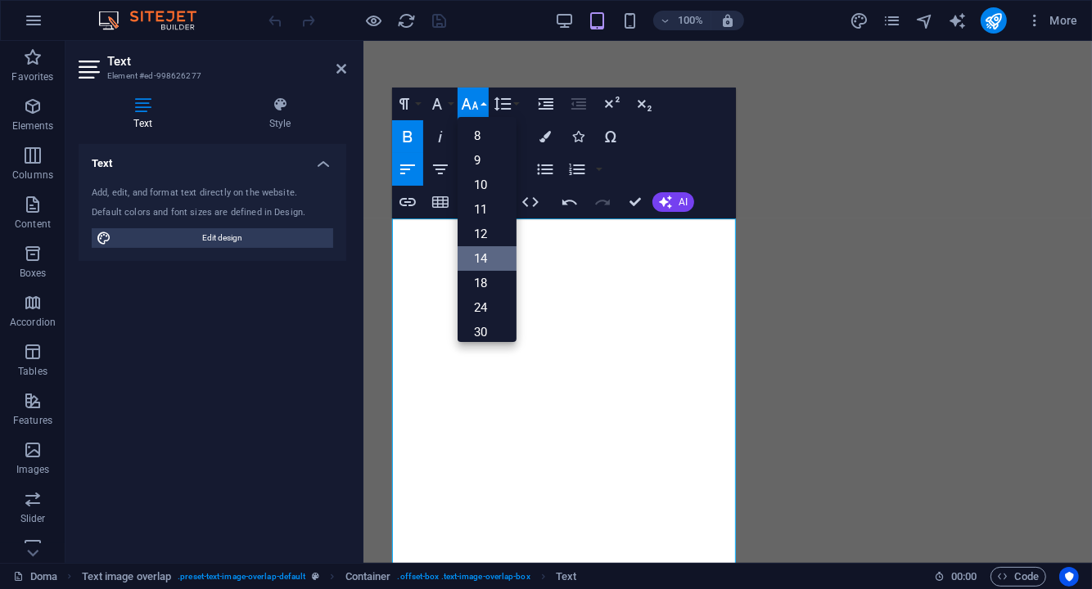
click at [483, 262] on link "14" at bounding box center [486, 258] width 59 height 25
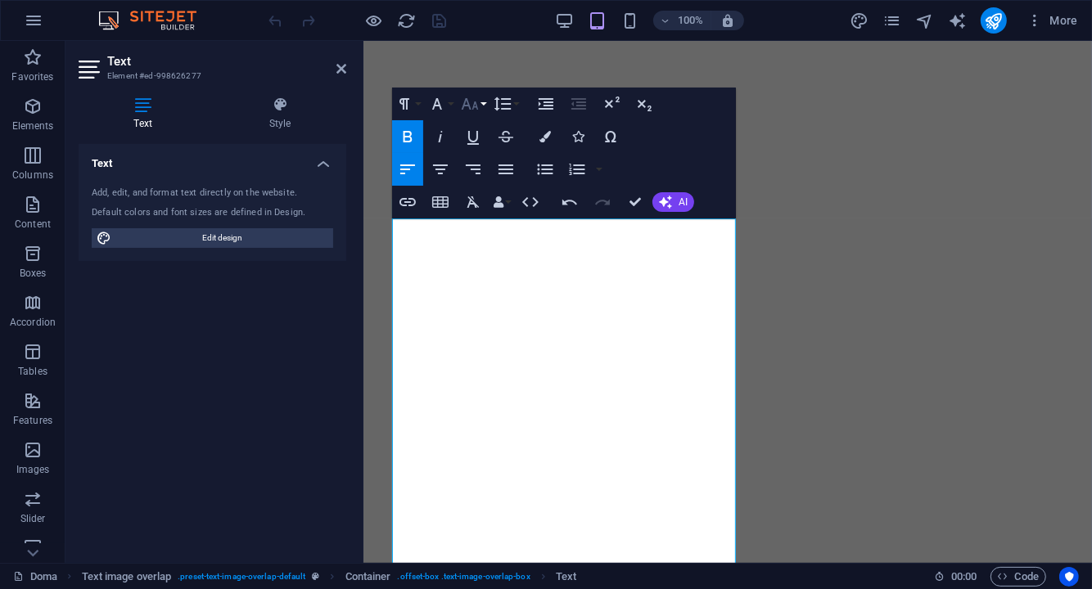
click at [471, 97] on icon "button" at bounding box center [470, 104] width 20 height 20
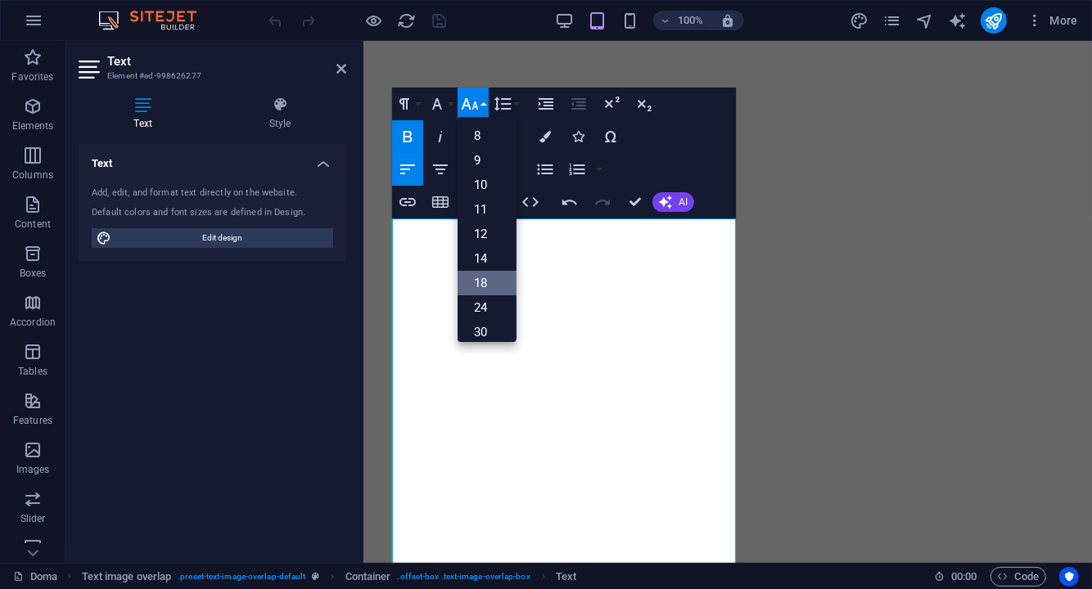
click at [484, 283] on link "18" at bounding box center [486, 283] width 59 height 25
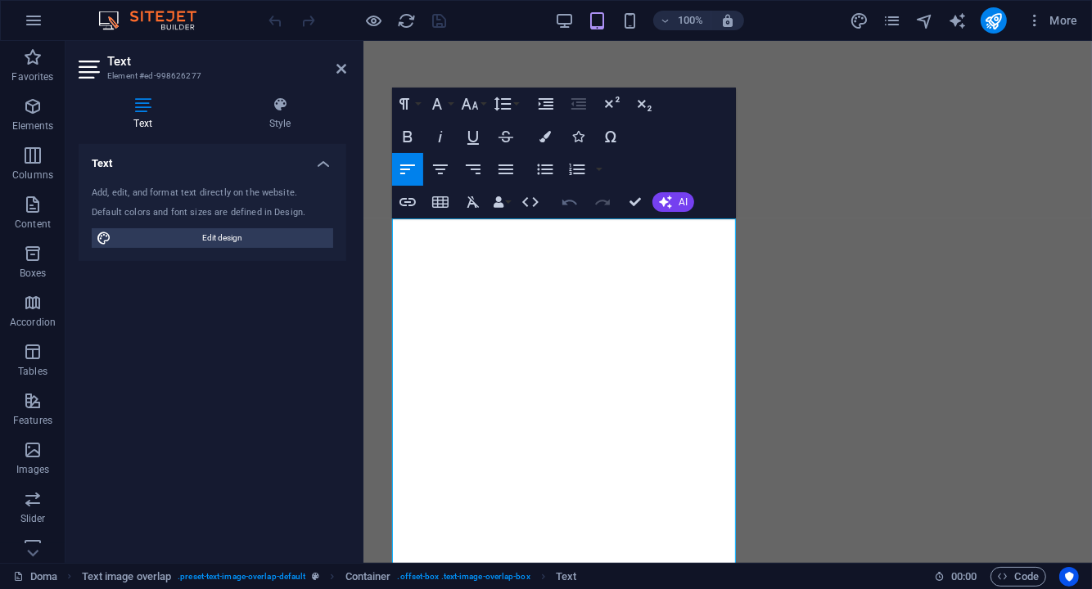
click at [566, 199] on icon "button" at bounding box center [570, 202] width 20 height 20
click at [568, 200] on icon "button" at bounding box center [569, 203] width 15 height 6
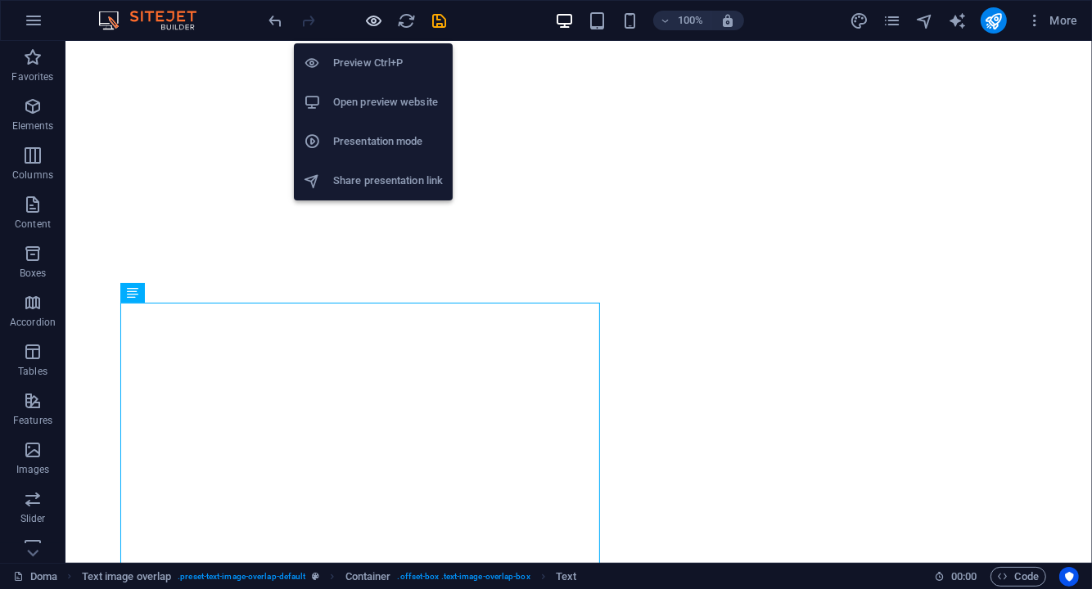
click at [379, 20] on icon "button" at bounding box center [374, 20] width 19 height 19
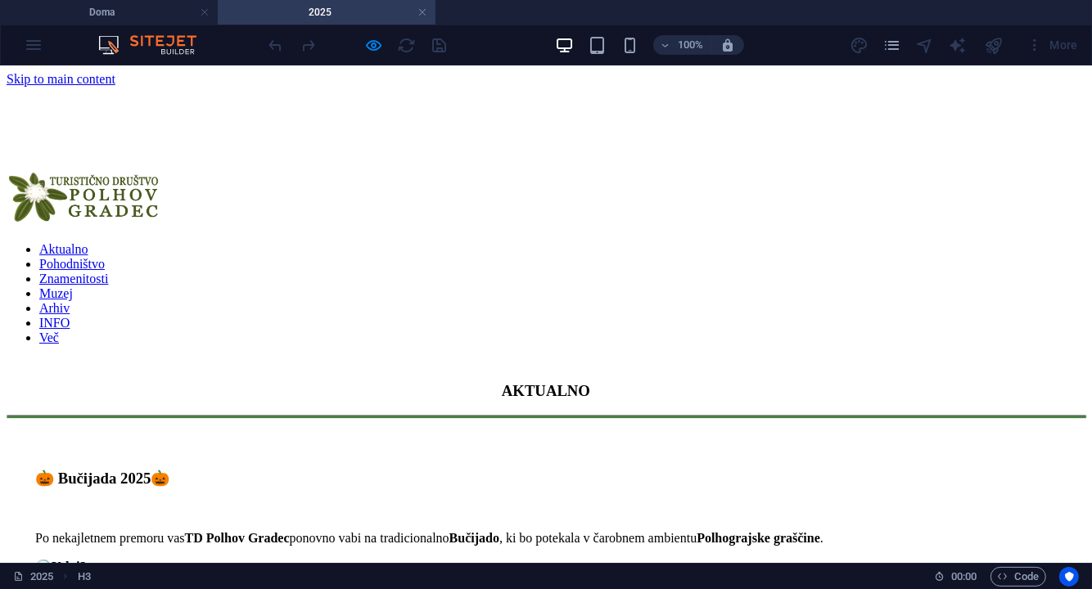
scroll to position [0, 0]
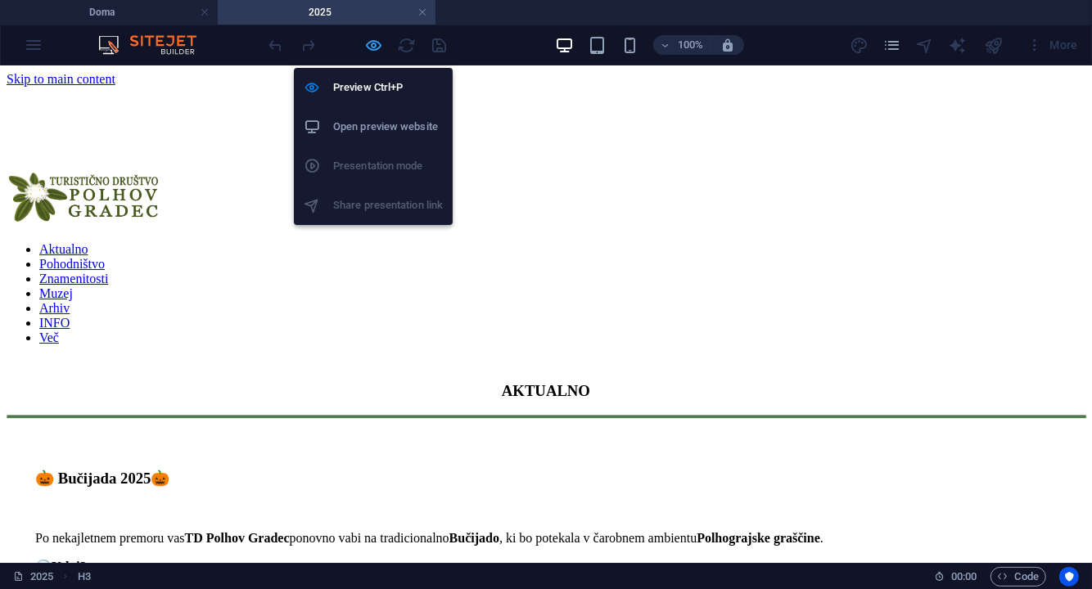
click at [372, 41] on icon "button" at bounding box center [374, 45] width 19 height 19
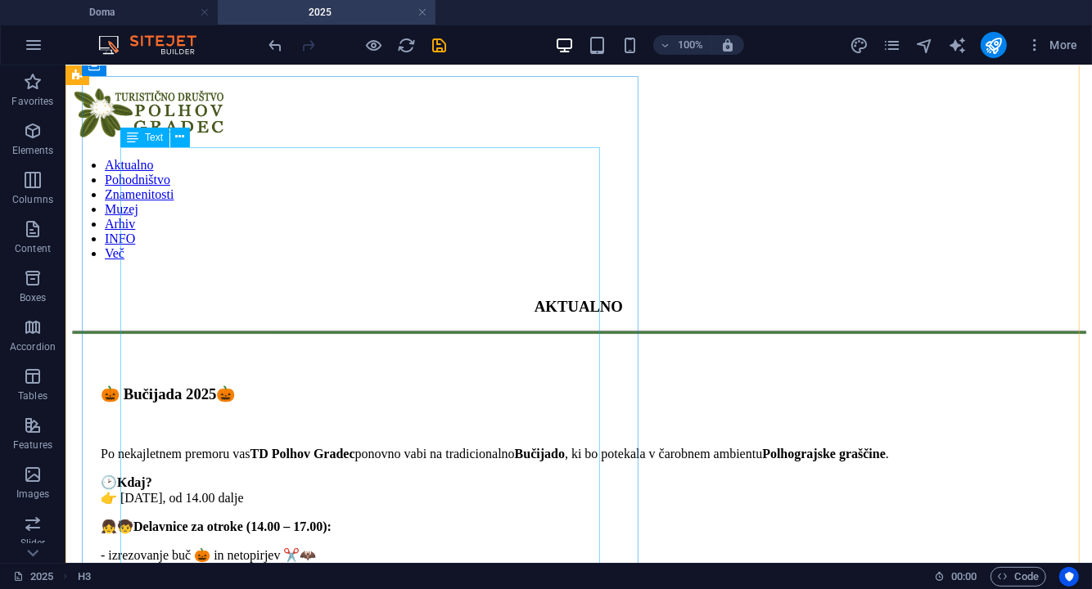
scroll to position [164, 0]
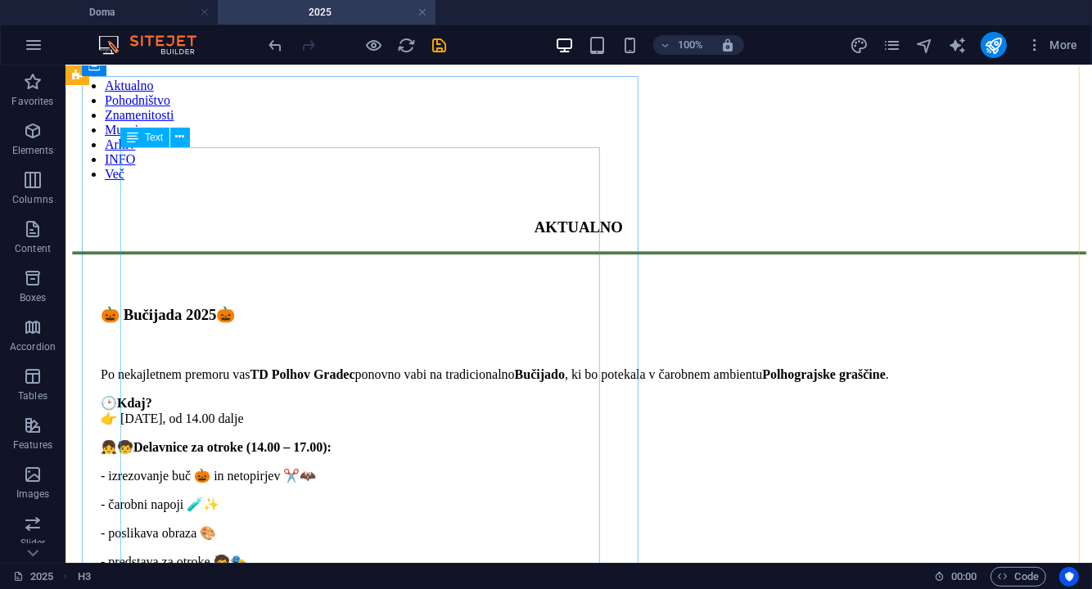
click at [318, 339] on div "Po nekajletnem premoru vas TD Polhov Gradec ponovno vabi na tradicionalno Bučij…" at bounding box center [578, 582] width 956 height 486
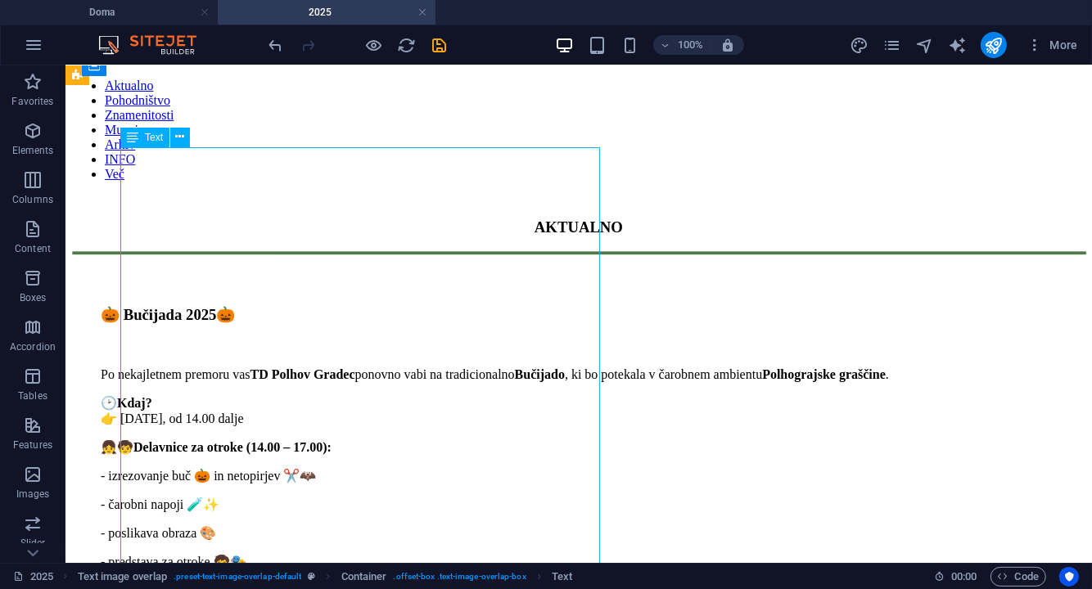
scroll to position [380, 0]
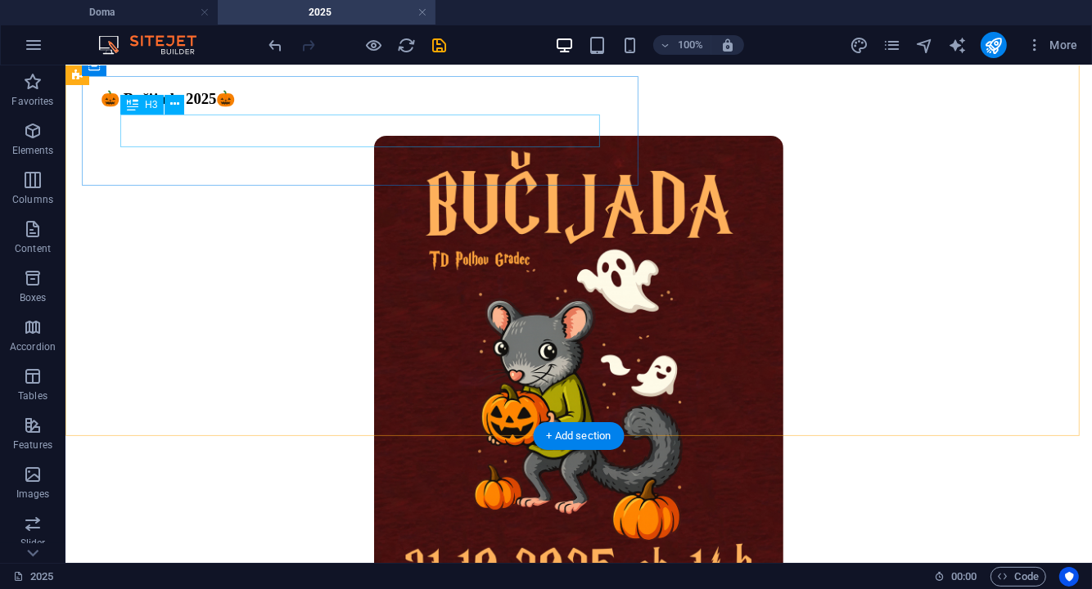
click at [187, 107] on div "🎃 Bučijada 2025🎃" at bounding box center [578, 98] width 956 height 18
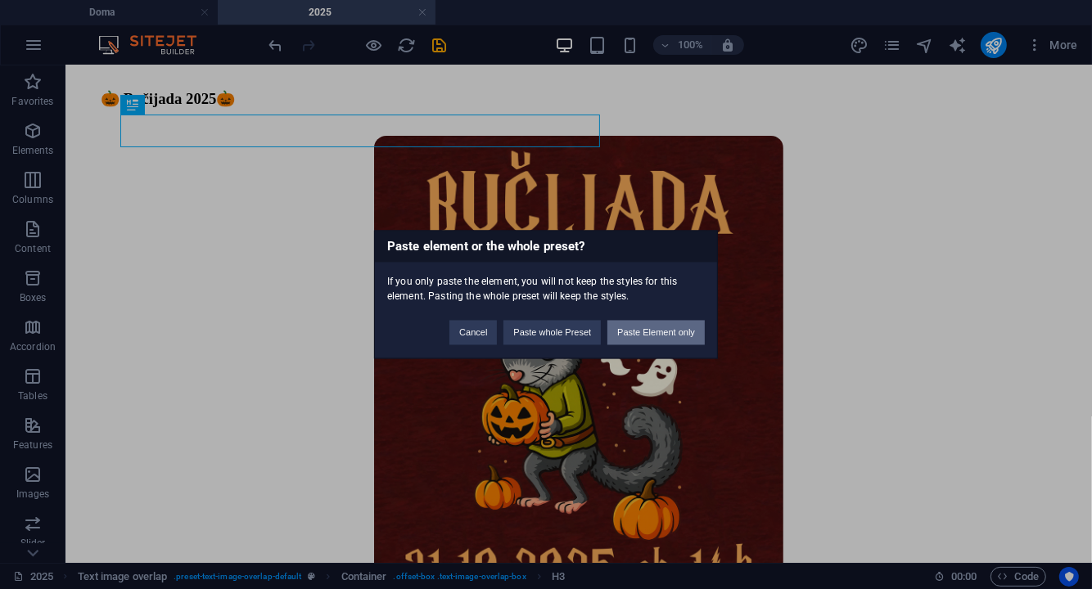
drag, startPoint x: 636, startPoint y: 333, endPoint x: 570, endPoint y: 268, distance: 93.2
click at [636, 333] on button "Paste Element only" at bounding box center [655, 333] width 97 height 25
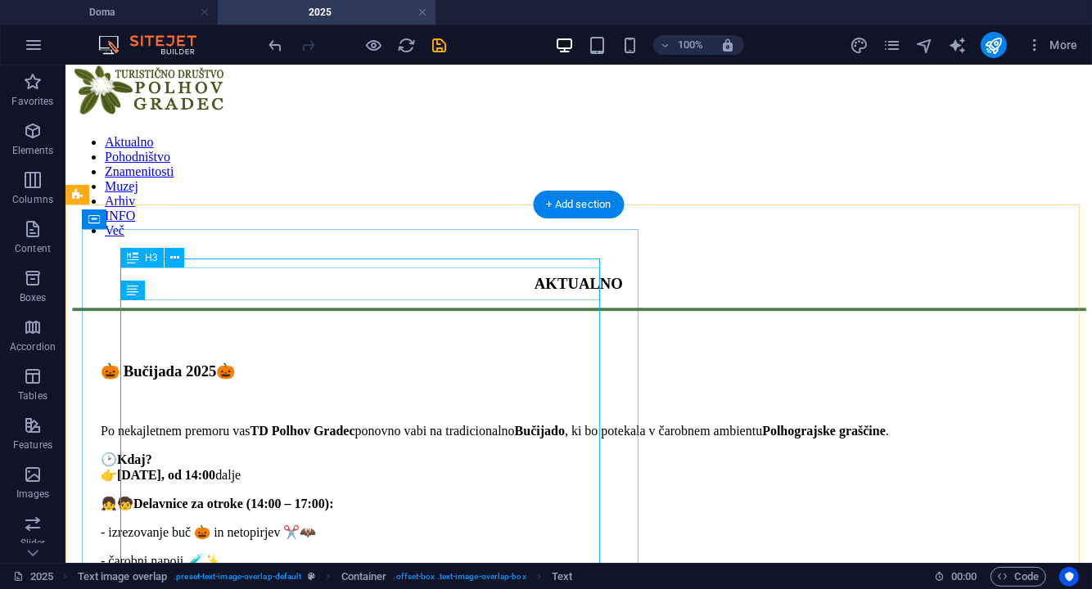
scroll to position [0, 0]
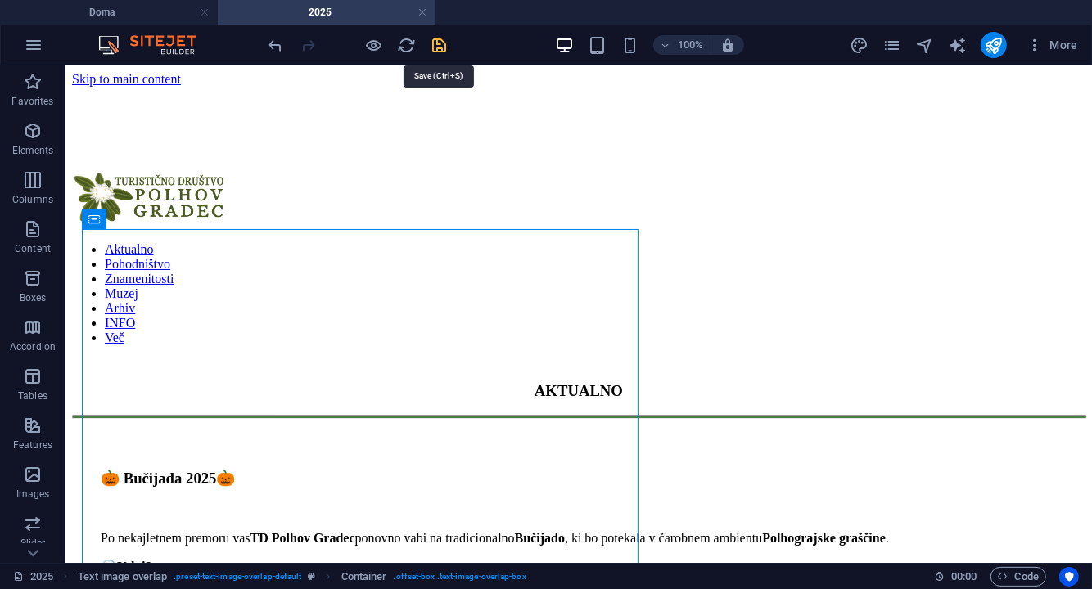
click at [437, 42] on icon "save" at bounding box center [439, 45] width 19 height 19
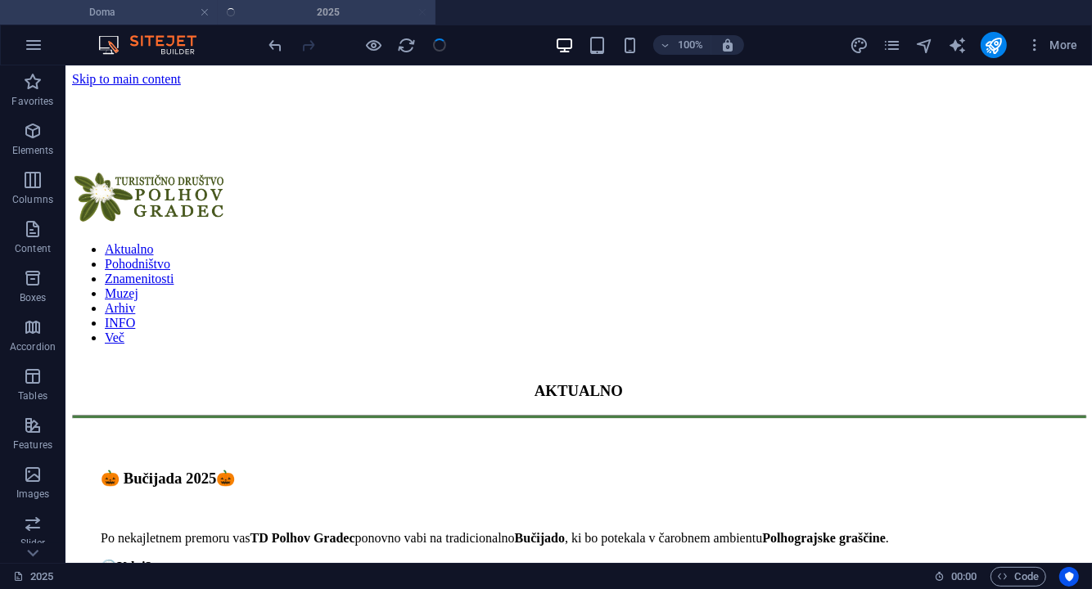
click at [124, 17] on h4 "Doma" at bounding box center [109, 12] width 218 height 18
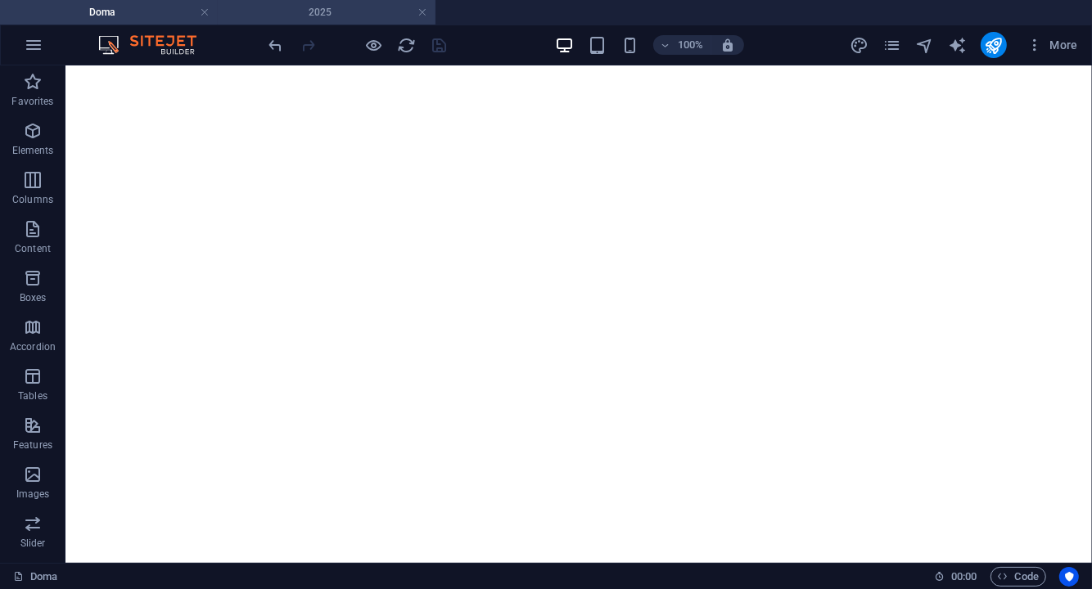
click at [340, 20] on h4 "2025" at bounding box center [327, 12] width 218 height 18
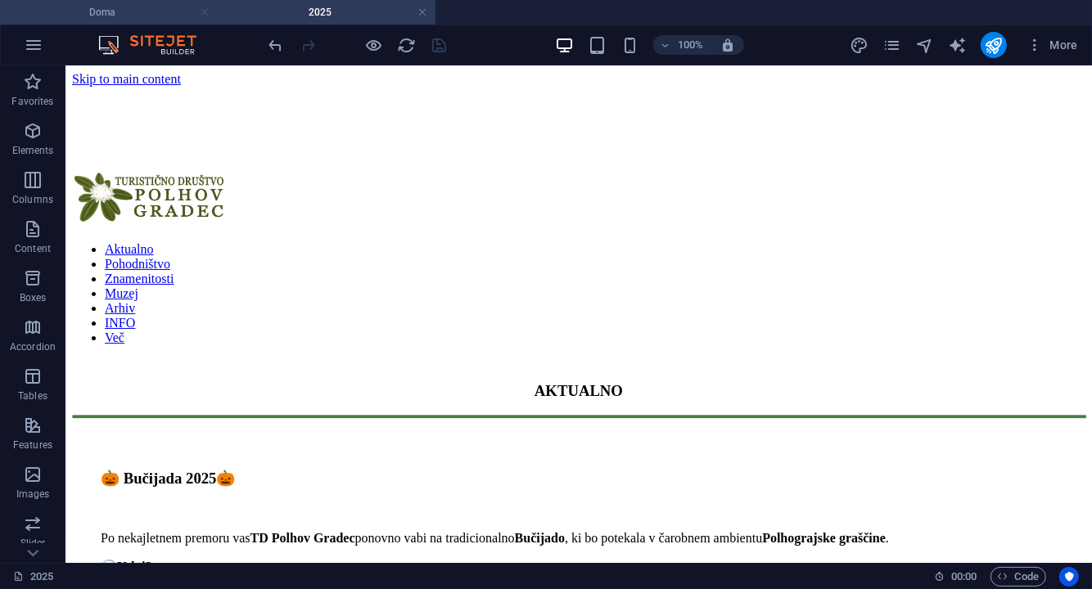
click at [207, 15] on link at bounding box center [205, 13] width 10 height 16
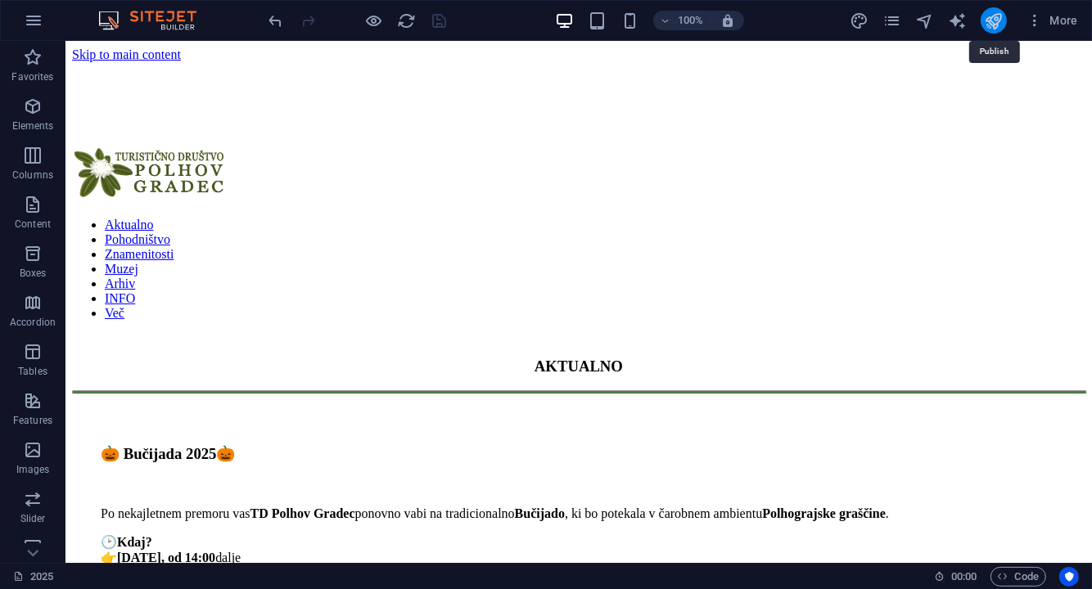
click at [1002, 18] on icon "publish" at bounding box center [993, 20] width 19 height 19
